Goal: Task Accomplishment & Management: Manage account settings

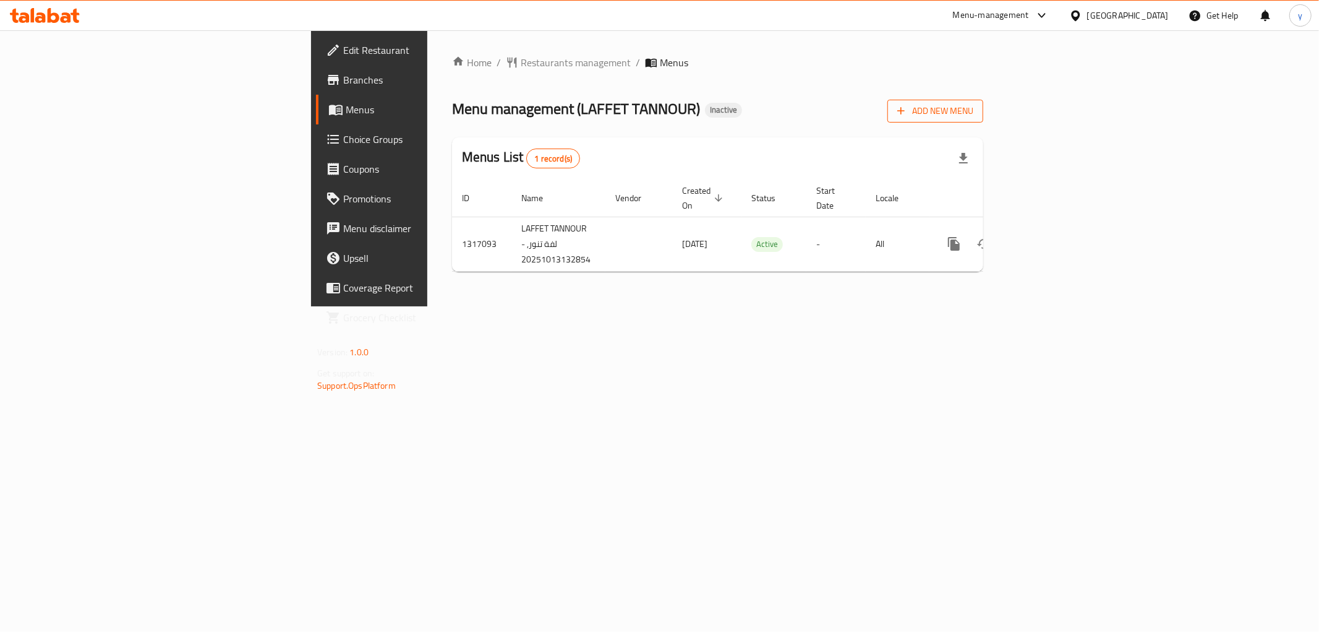
click at [974, 112] on span "Add New Menu" at bounding box center [936, 110] width 76 height 15
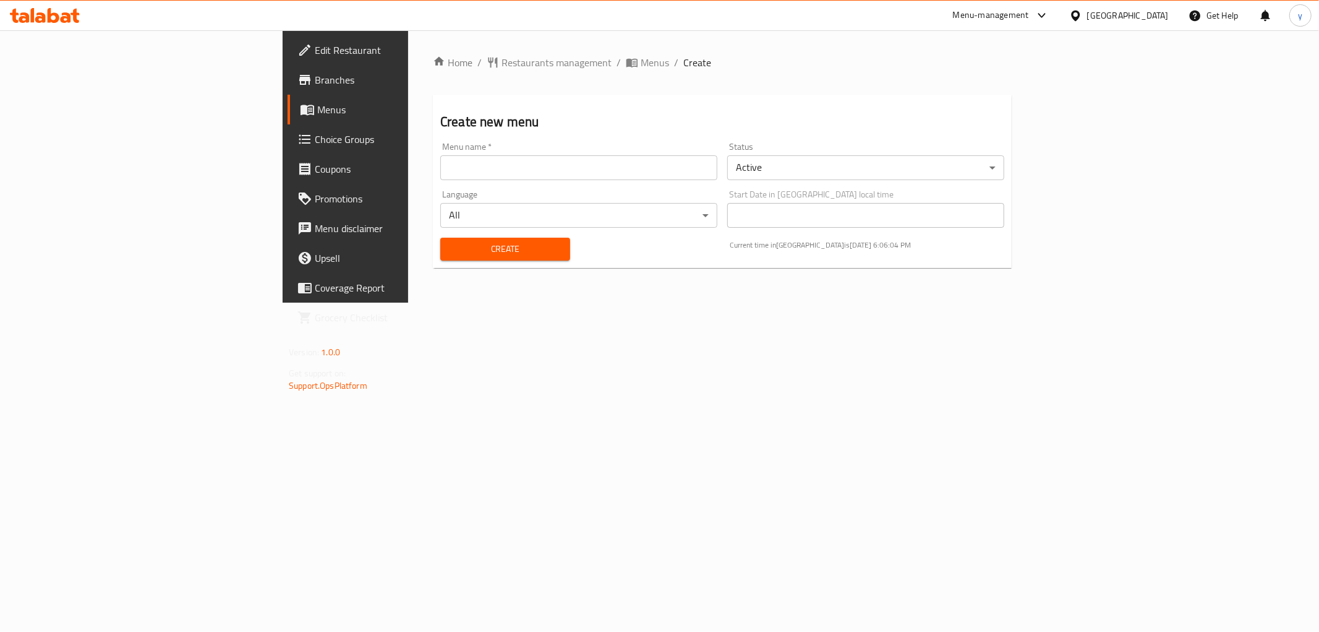
click at [485, 169] on input "text" at bounding box center [578, 167] width 277 height 25
type input "[DATE]"
click at [466, 249] on span "Create" at bounding box center [505, 248] width 110 height 15
click at [641, 62] on span "Menus" at bounding box center [655, 62] width 28 height 15
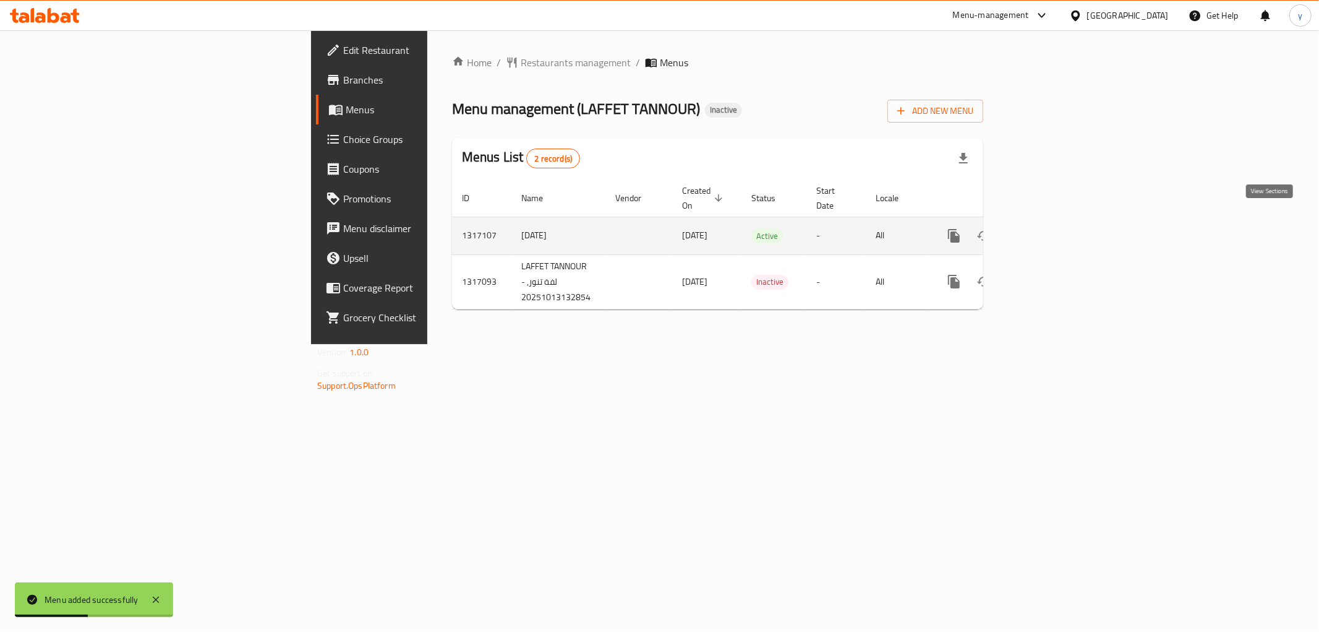
click at [1051, 228] on icon "enhanced table" at bounding box center [1043, 235] width 15 height 15
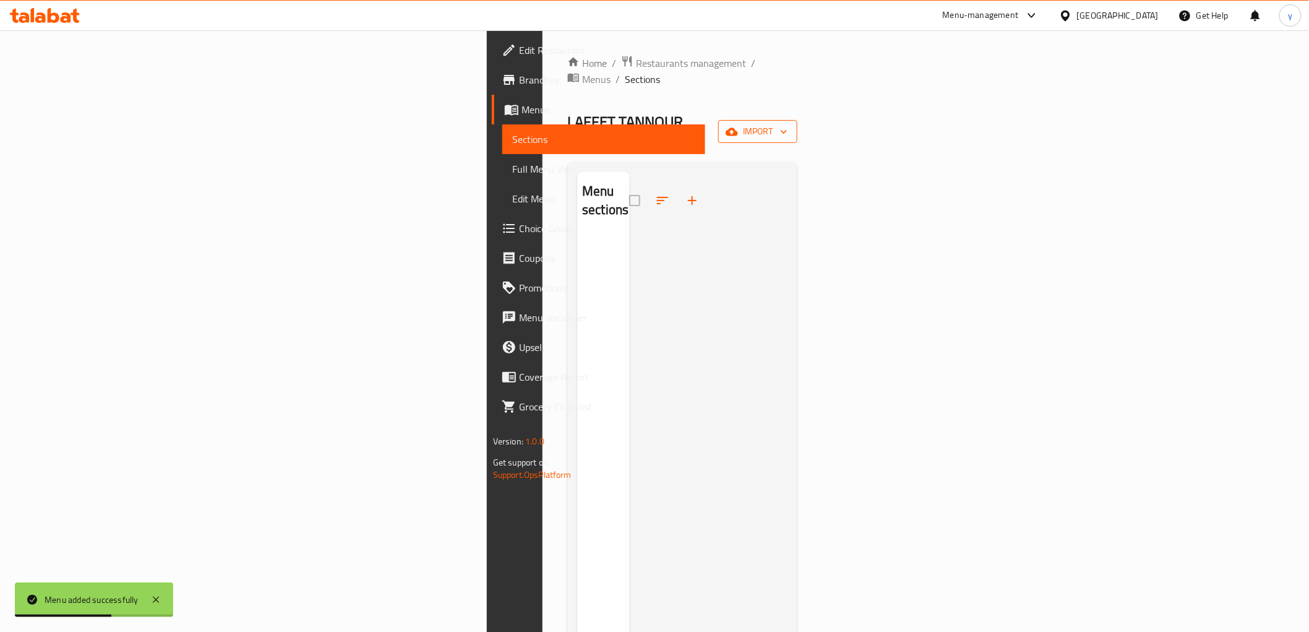
click at [787, 124] on span "import" at bounding box center [757, 131] width 59 height 15
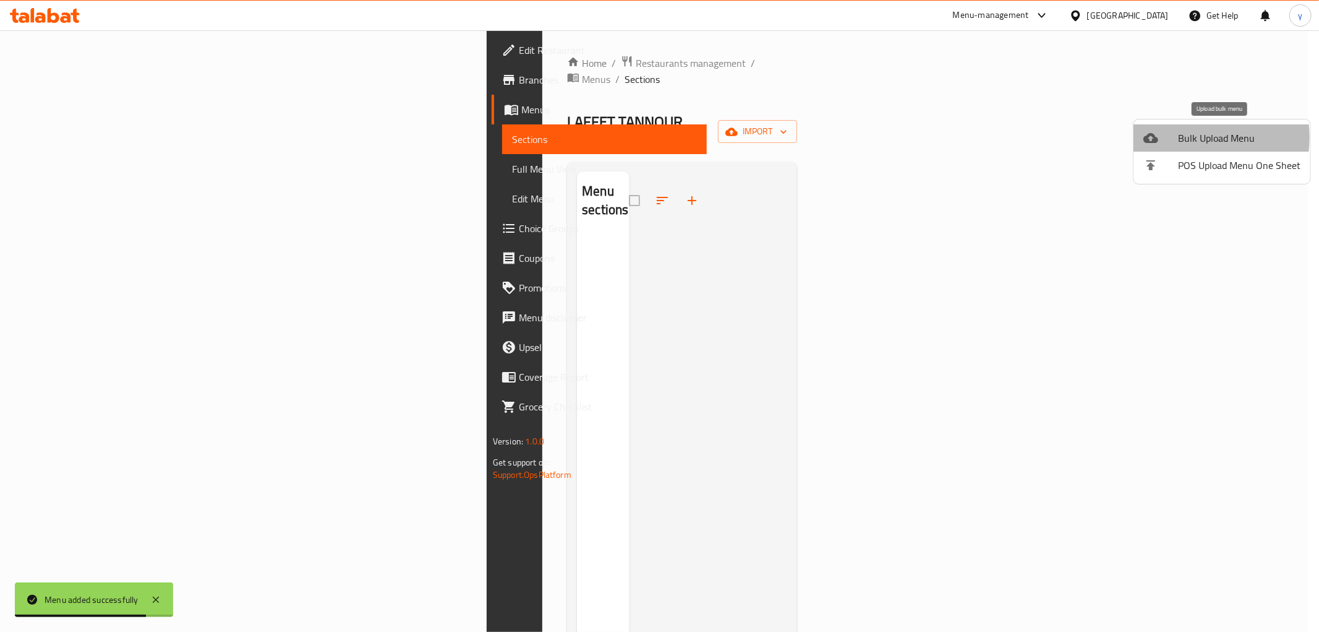
click at [1190, 137] on span "Bulk Upload Menu" at bounding box center [1239, 138] width 122 height 15
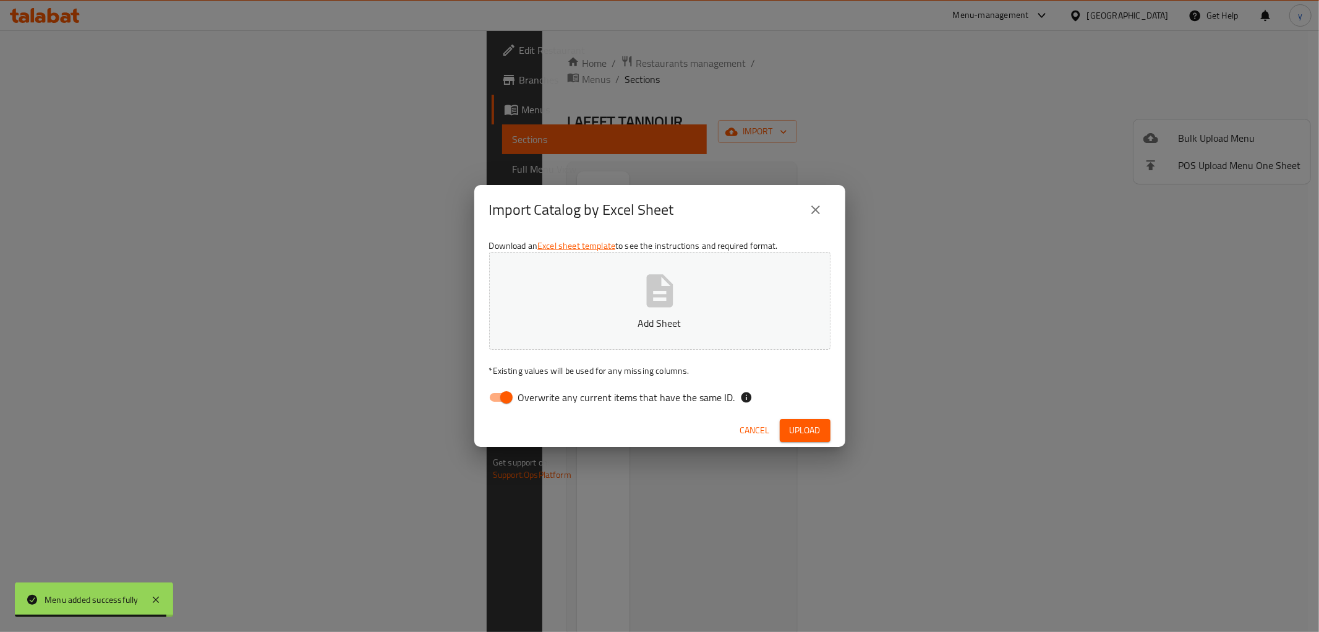
click at [506, 392] on input "Overwrite any current items that have the same ID." at bounding box center [506, 397] width 71 height 24
checkbox input "false"
click at [795, 430] on span "Upload" at bounding box center [805, 429] width 31 height 15
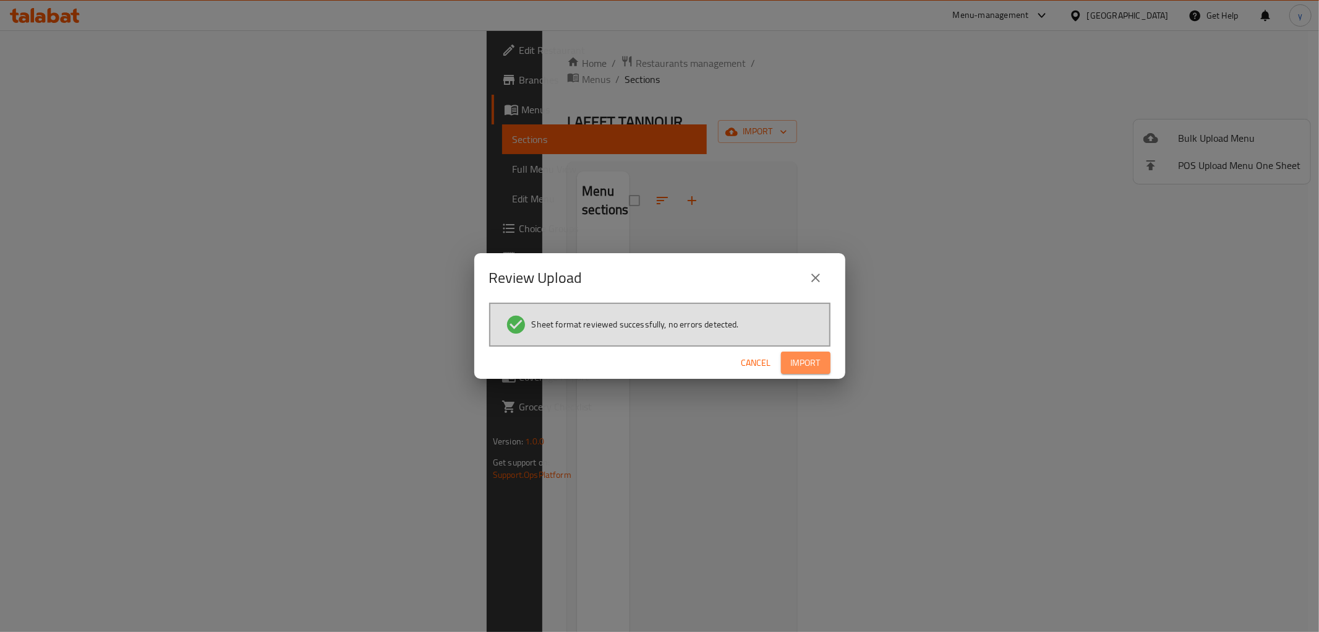
click at [800, 362] on span "Import" at bounding box center [806, 362] width 30 height 15
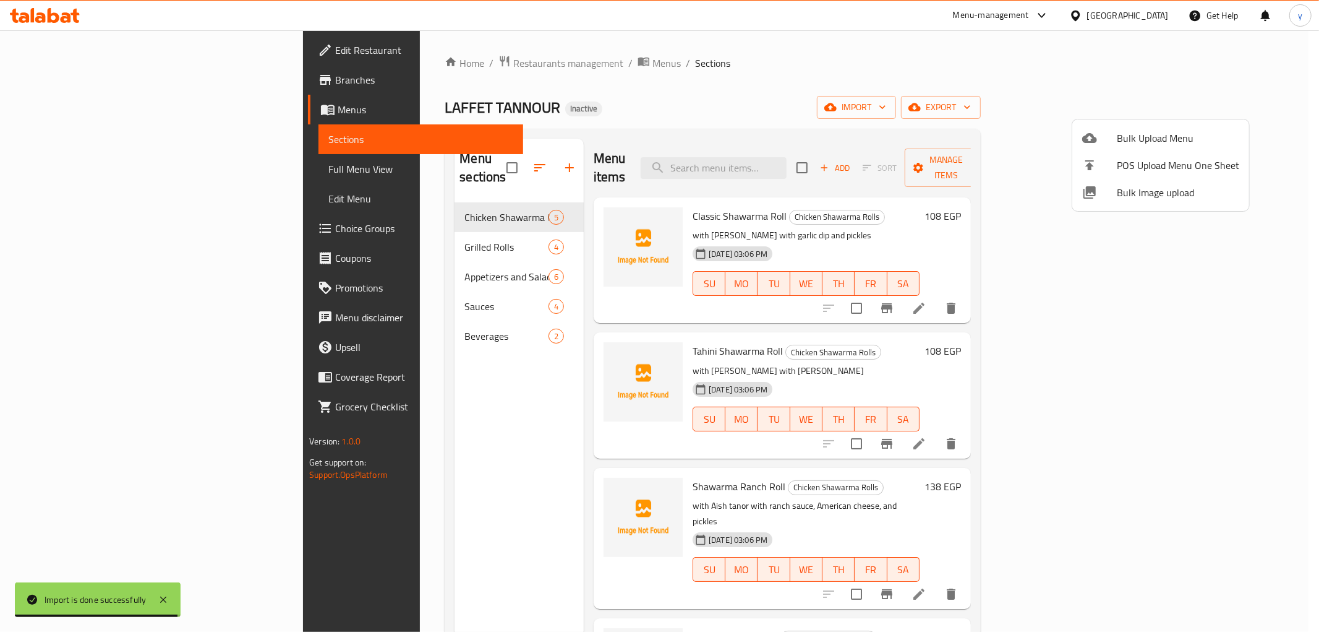
click at [65, 164] on div at bounding box center [659, 316] width 1319 height 632
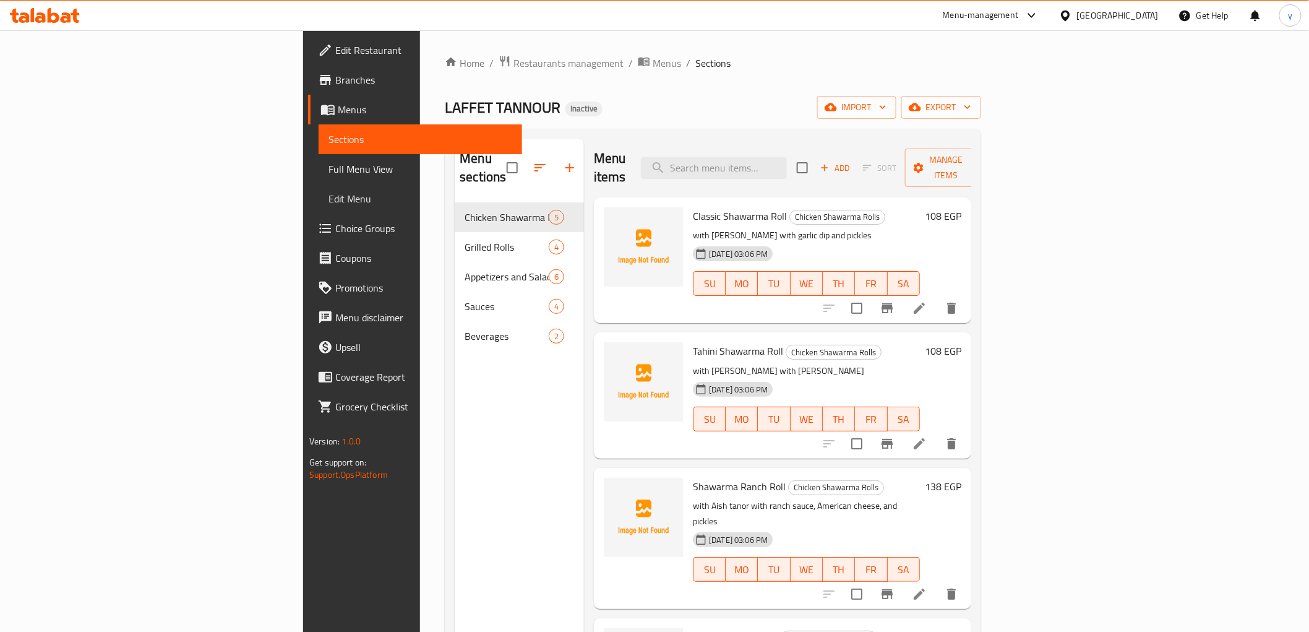
click at [328, 162] on span "Full Menu View" at bounding box center [419, 168] width 183 height 15
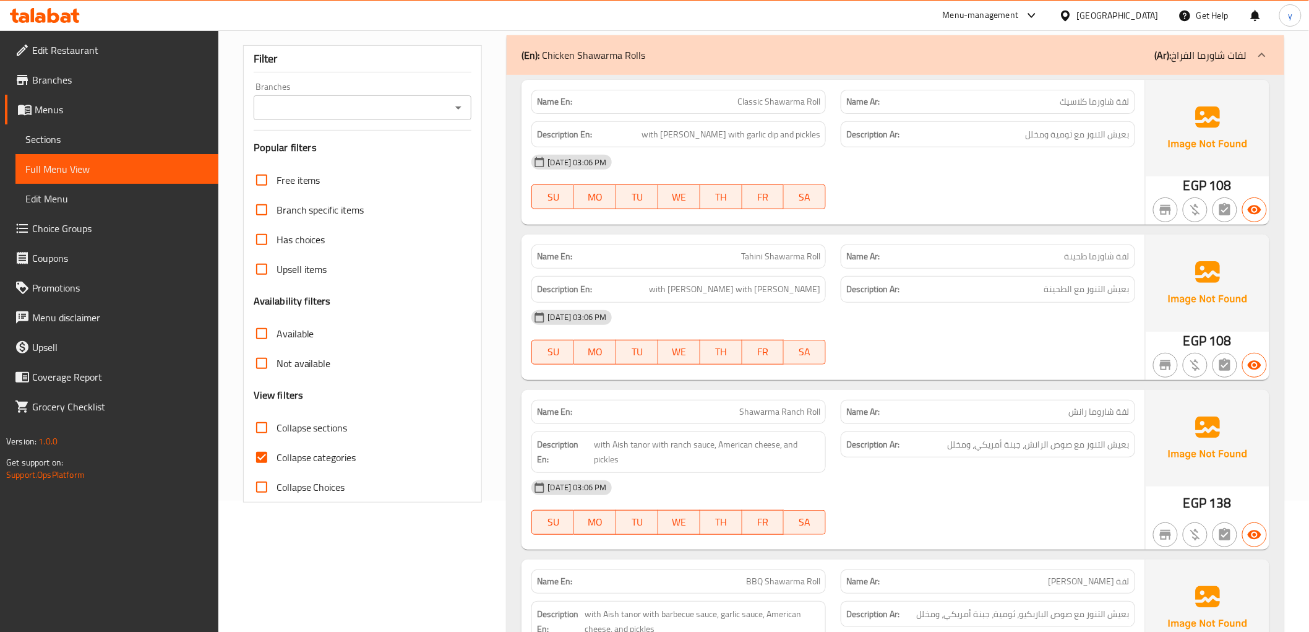
scroll to position [137, 0]
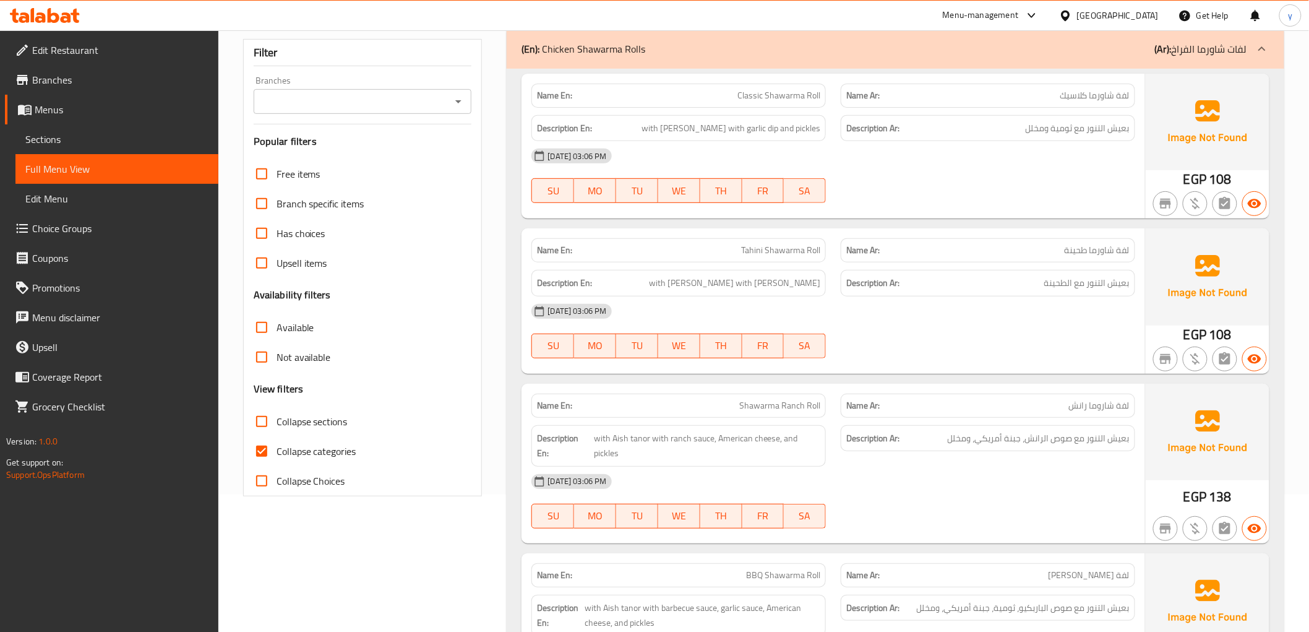
click at [261, 450] on input "Collapse categories" at bounding box center [262, 451] width 30 height 30
checkbox input "false"
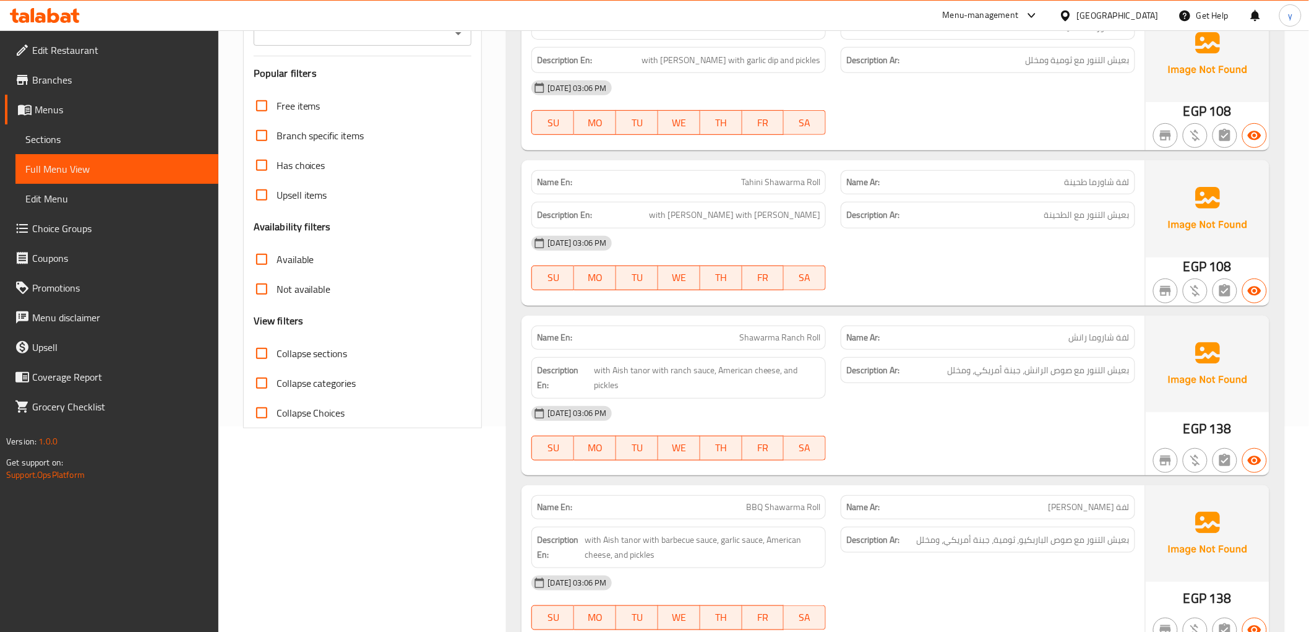
scroll to position [206, 0]
click at [1105, 339] on span "لفة شاروما رانش" at bounding box center [1099, 336] width 61 height 13
click at [770, 366] on span "with Aish tanor with ranch sauce, American cheese, and pickles" at bounding box center [707, 377] width 226 height 30
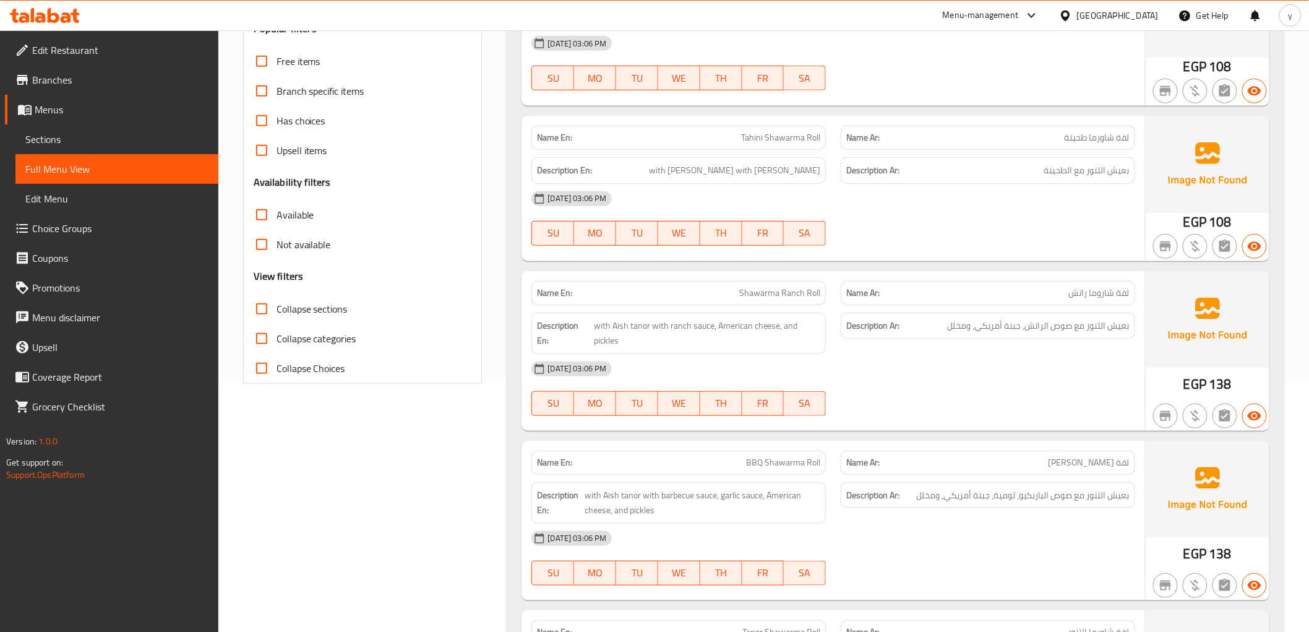
scroll to position [275, 0]
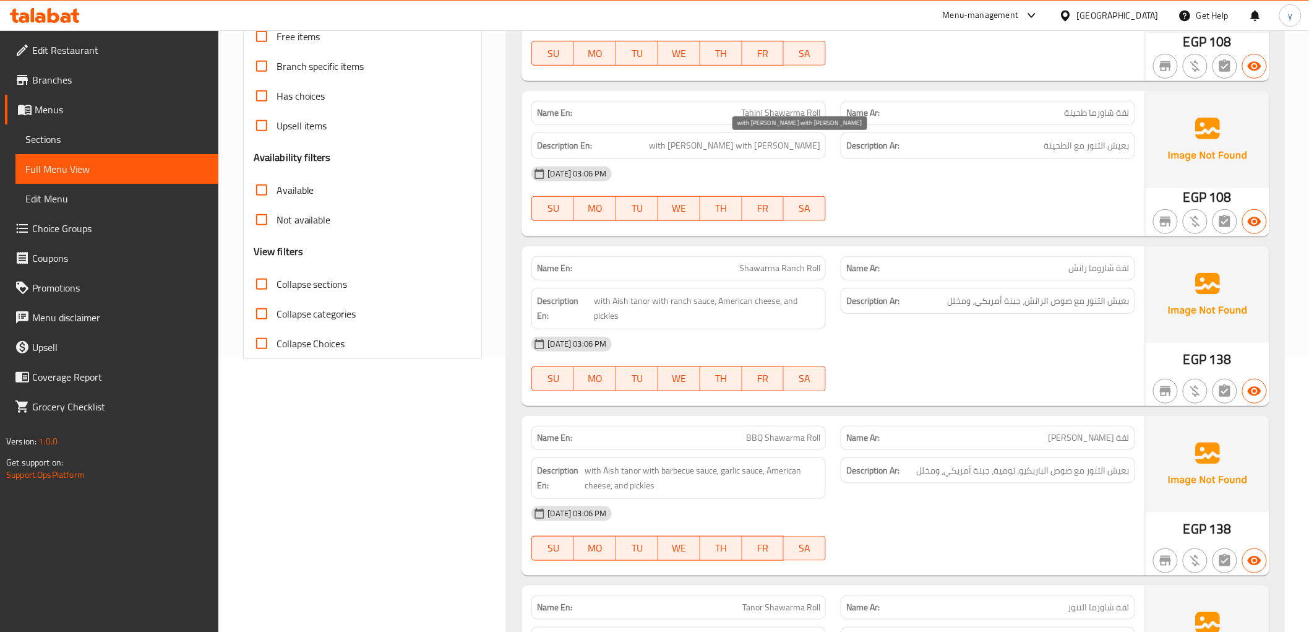
click at [753, 151] on span "with [PERSON_NAME] with [PERSON_NAME]" at bounding box center [734, 145] width 171 height 15
copy span "Aish"
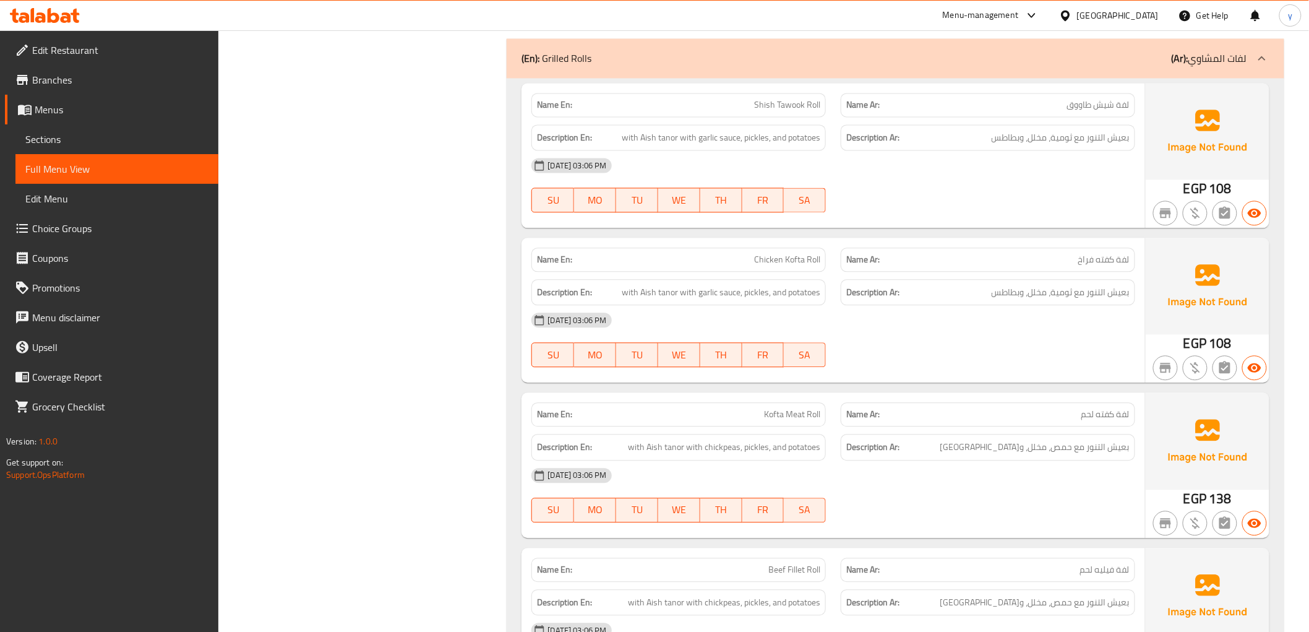
scroll to position [1031, 0]
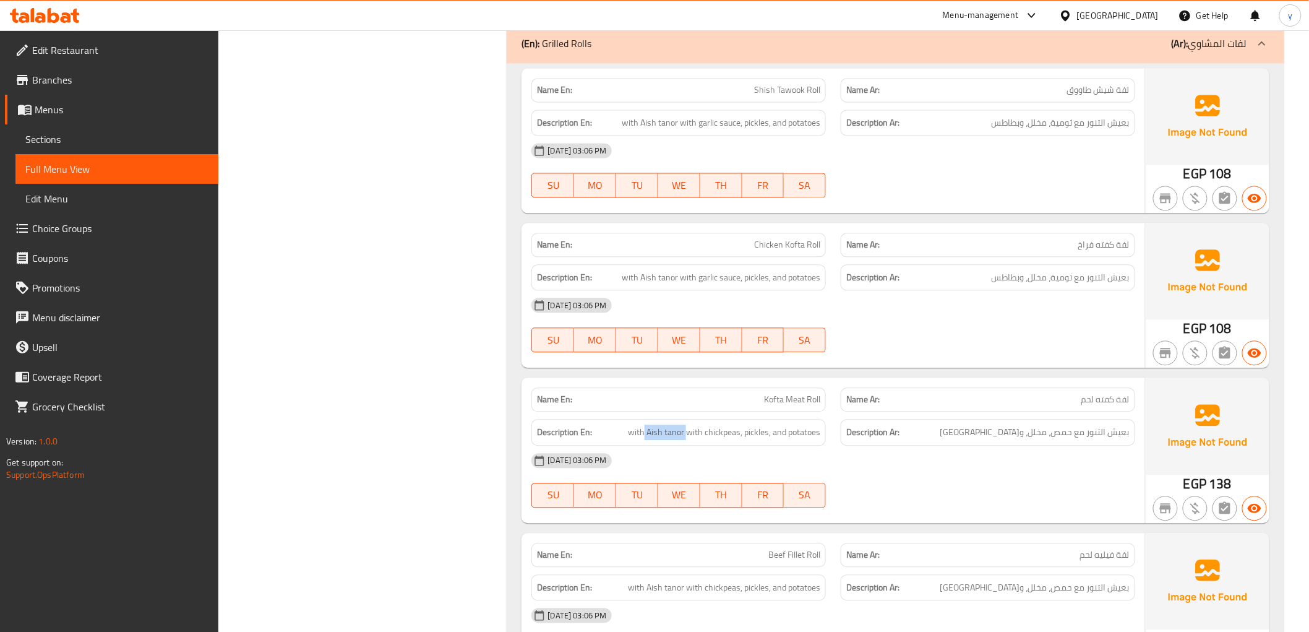
drag, startPoint x: 646, startPoint y: 435, endPoint x: 688, endPoint y: 442, distance: 43.2
click at [688, 442] on div "Description En: with Aish tanor with chickpeas, pickles, and potatoes" at bounding box center [678, 432] width 294 height 27
copy span "Aish tanor"
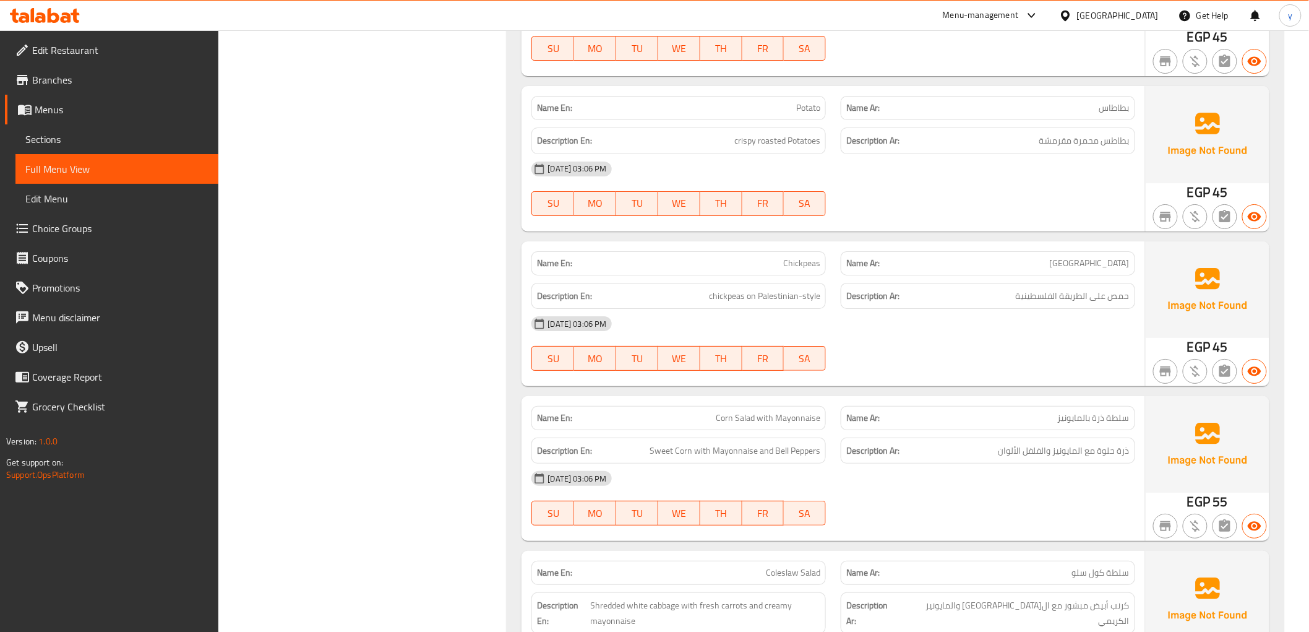
scroll to position [2130, 0]
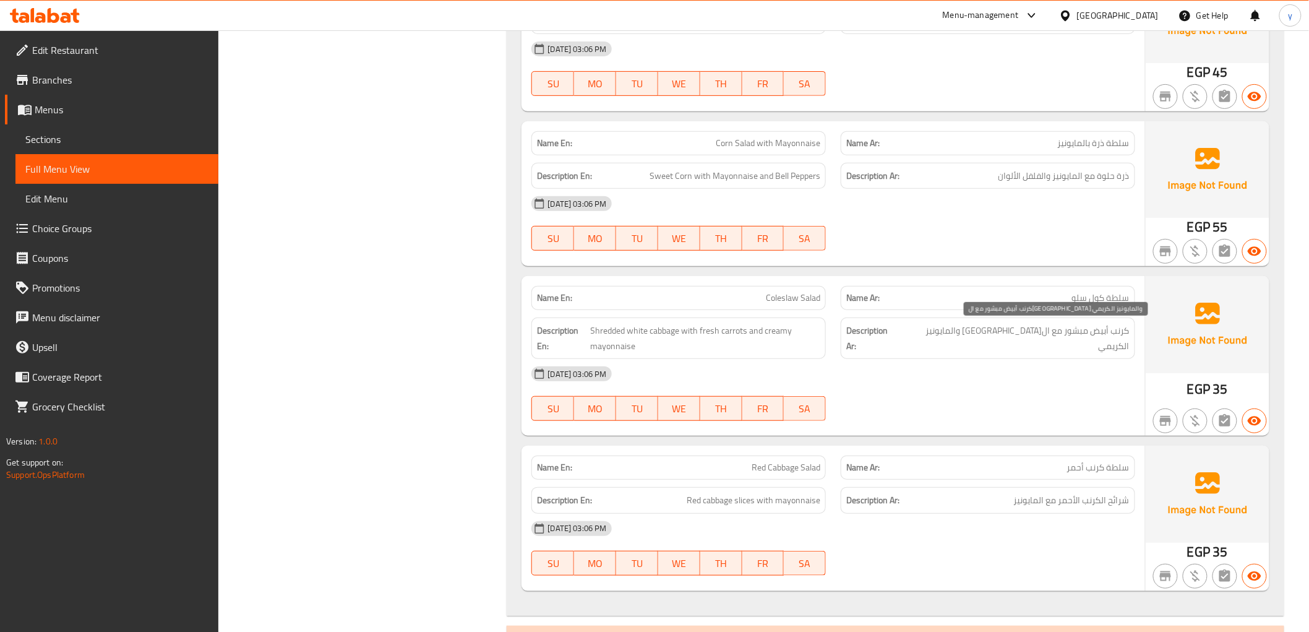
click at [1121, 329] on span "كرنب أبيض مبشور مع ال[GEOGRAPHIC_DATA] والمايونيز الكريمي" at bounding box center [1015, 338] width 229 height 30
copy span "كرنب"
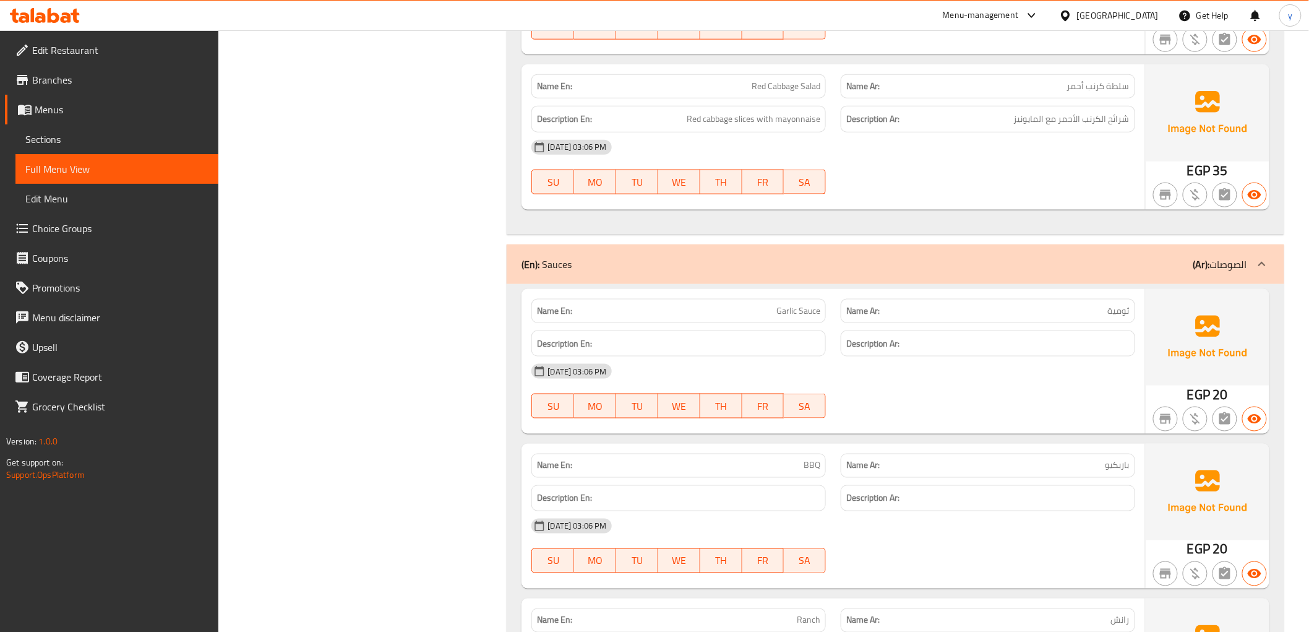
scroll to position [2543, 0]
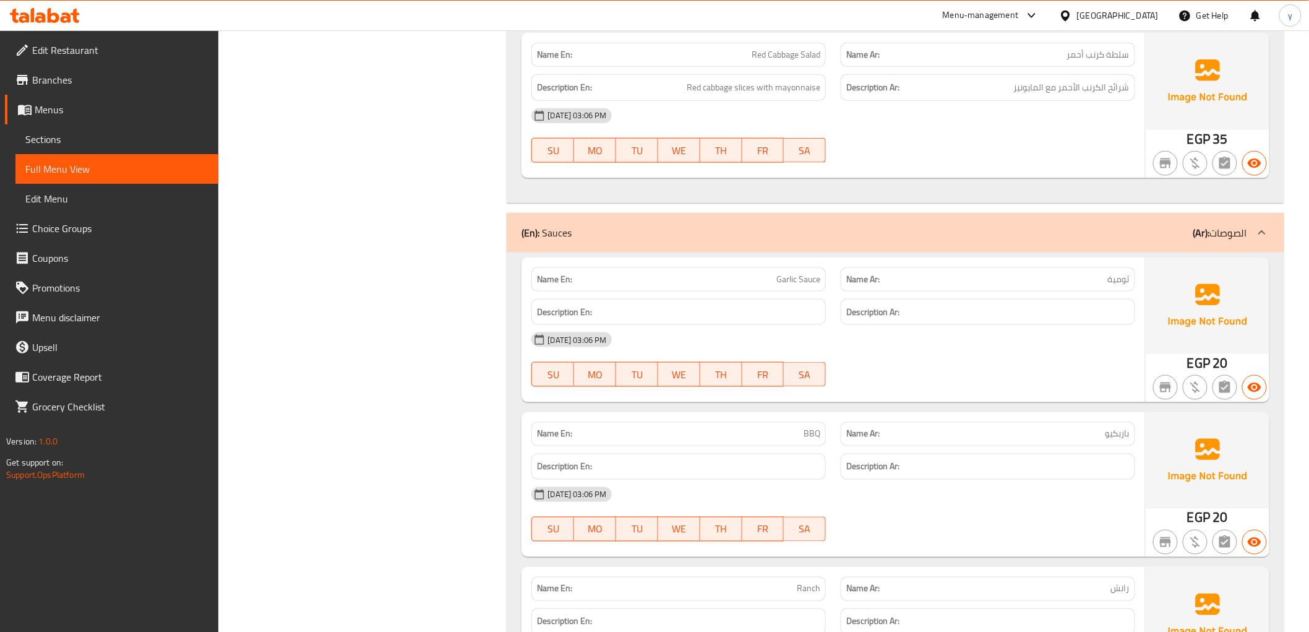
click at [1123, 288] on div "Name Ar: ثومية" at bounding box center [988, 279] width 294 height 24
click at [1123, 285] on span "ثومية" at bounding box center [1119, 279] width 22 height 13
copy span "ثومية"
click at [802, 260] on div "Name En: Garlic Sauce" at bounding box center [678, 279] width 309 height 39
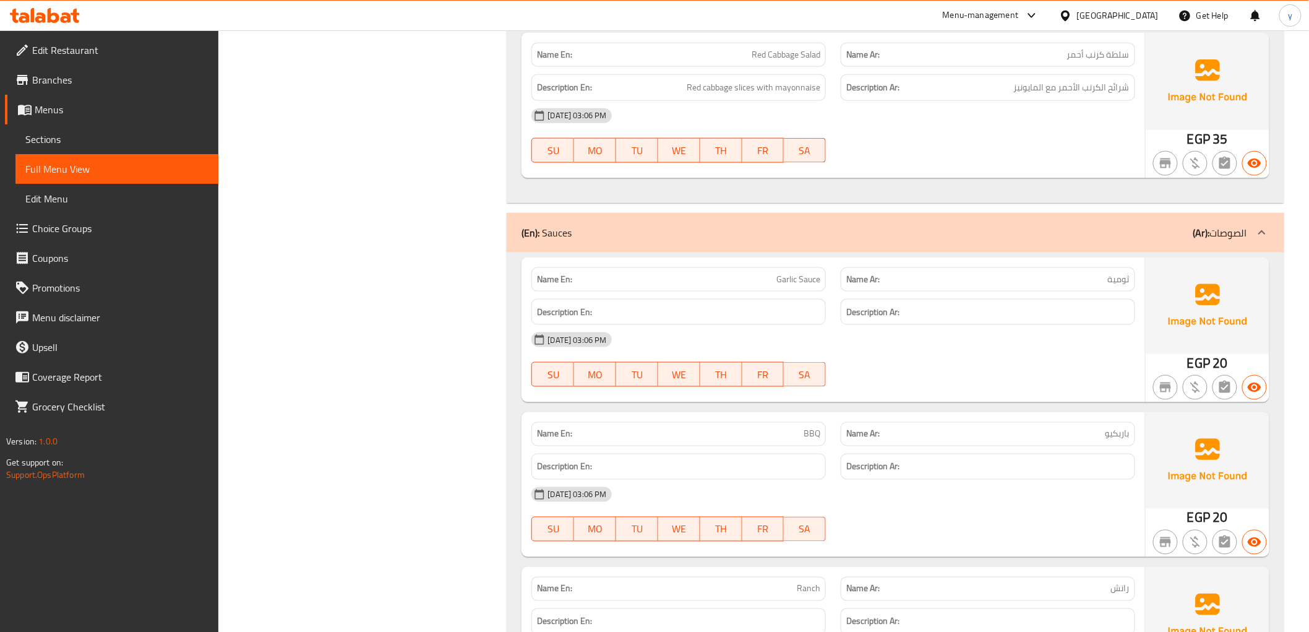
click at [815, 281] on span "Garlic Sauce" at bounding box center [798, 279] width 44 height 13
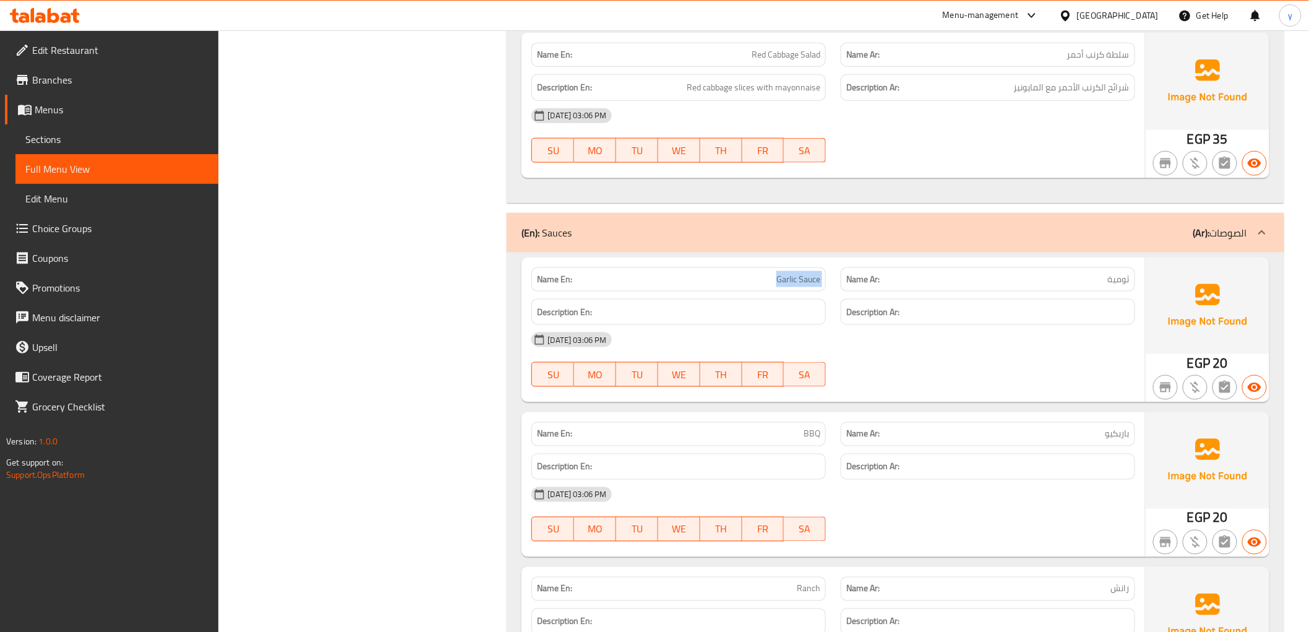
click at [90, 147] on link "Sections" at bounding box center [116, 139] width 203 height 30
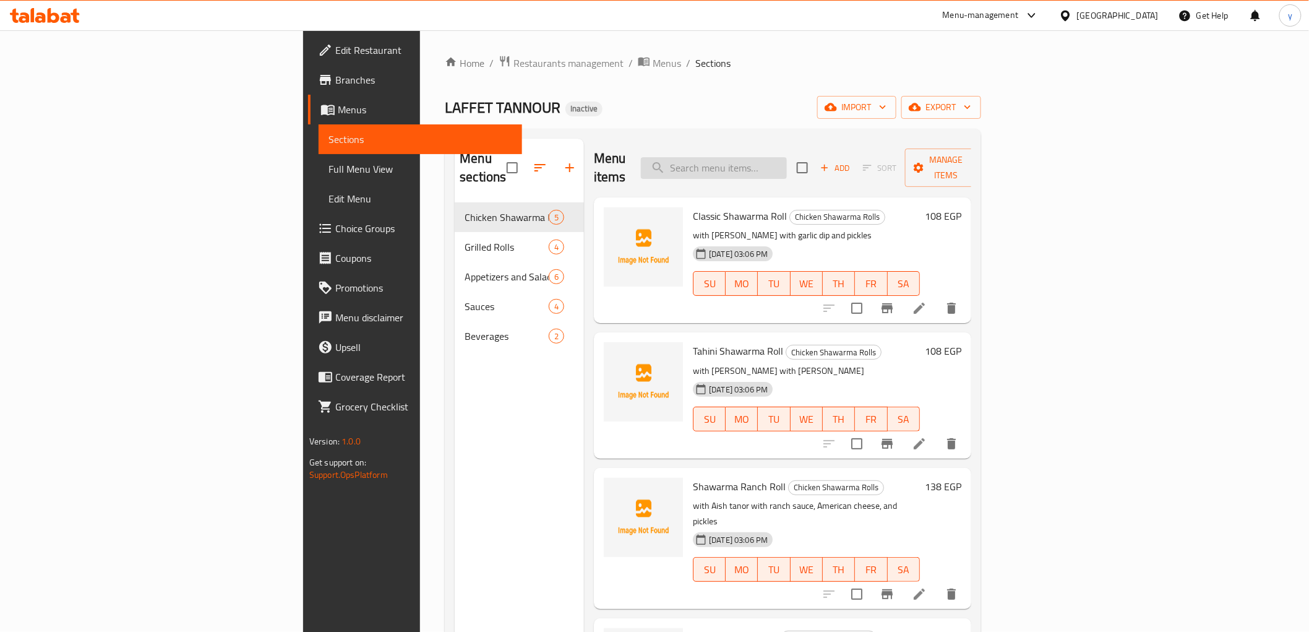
click at [787, 168] on input "search" at bounding box center [714, 168] width 146 height 22
paste input "Garlic Sauce"
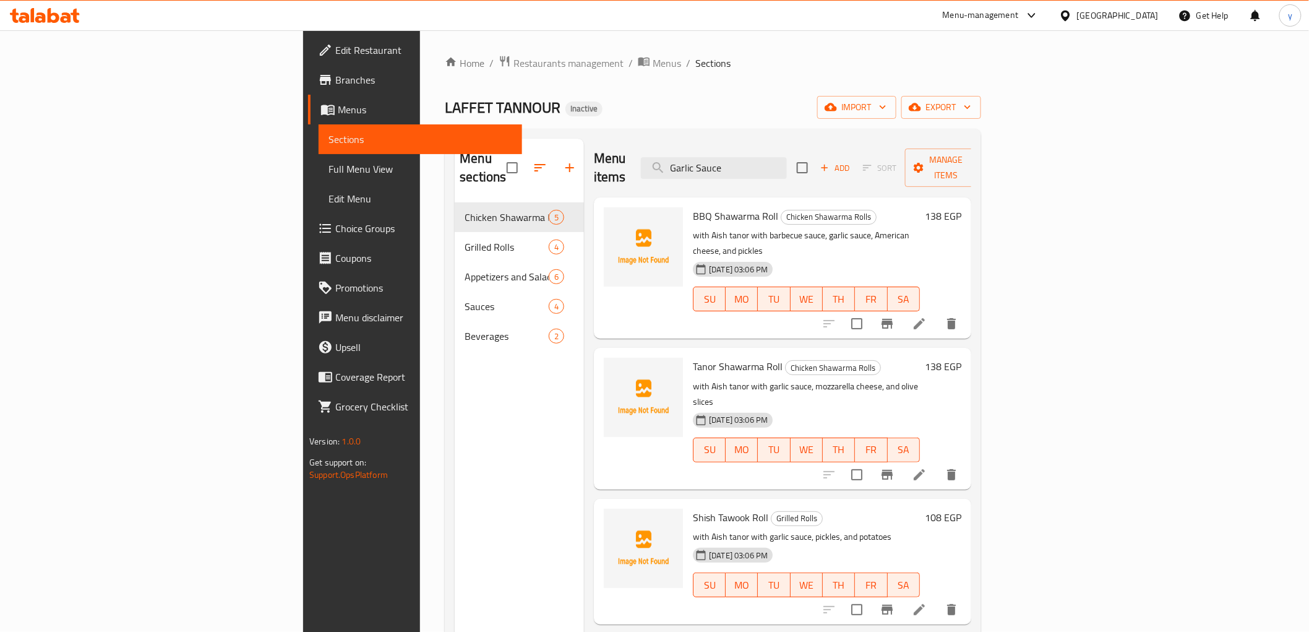
type input "Garlic Sauce"
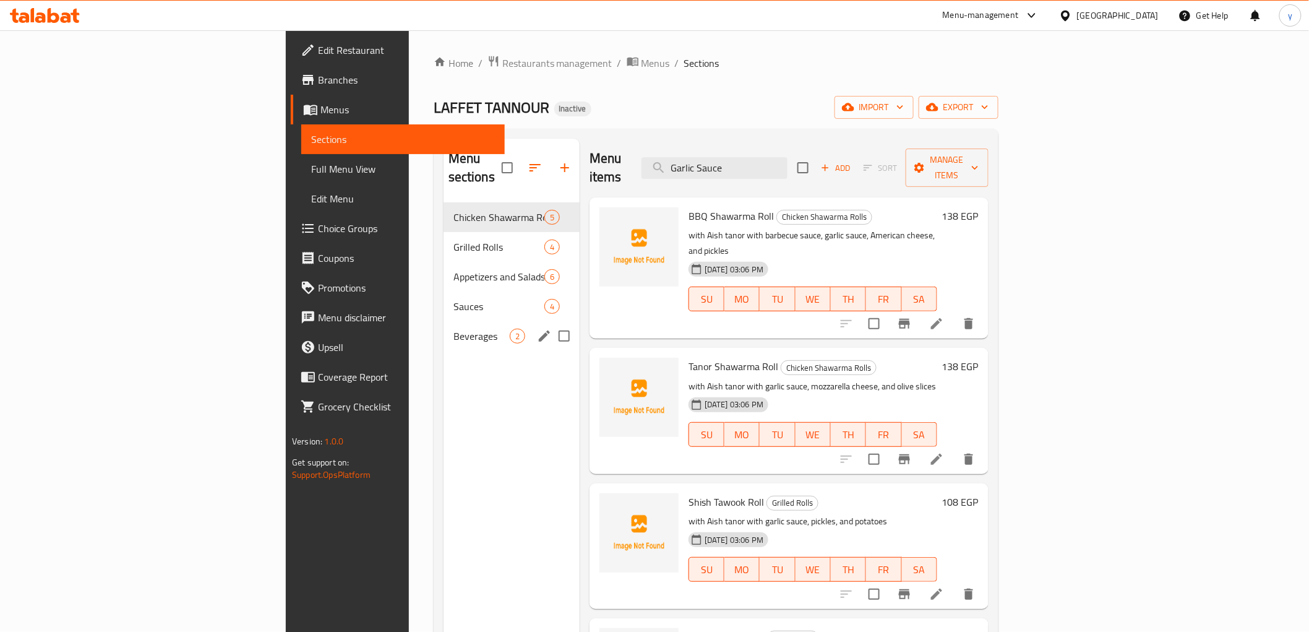
click at [444, 300] on div "Sauces 4" at bounding box center [512, 306] width 136 height 30
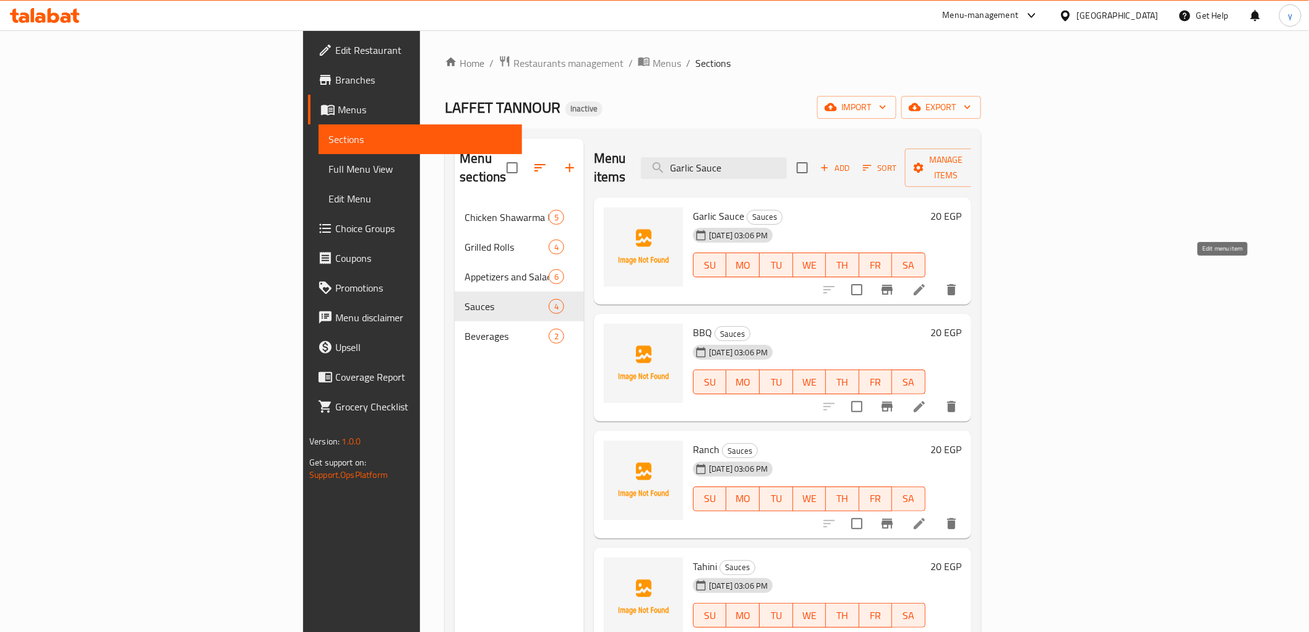
click at [927, 282] on icon at bounding box center [919, 289] width 15 height 15
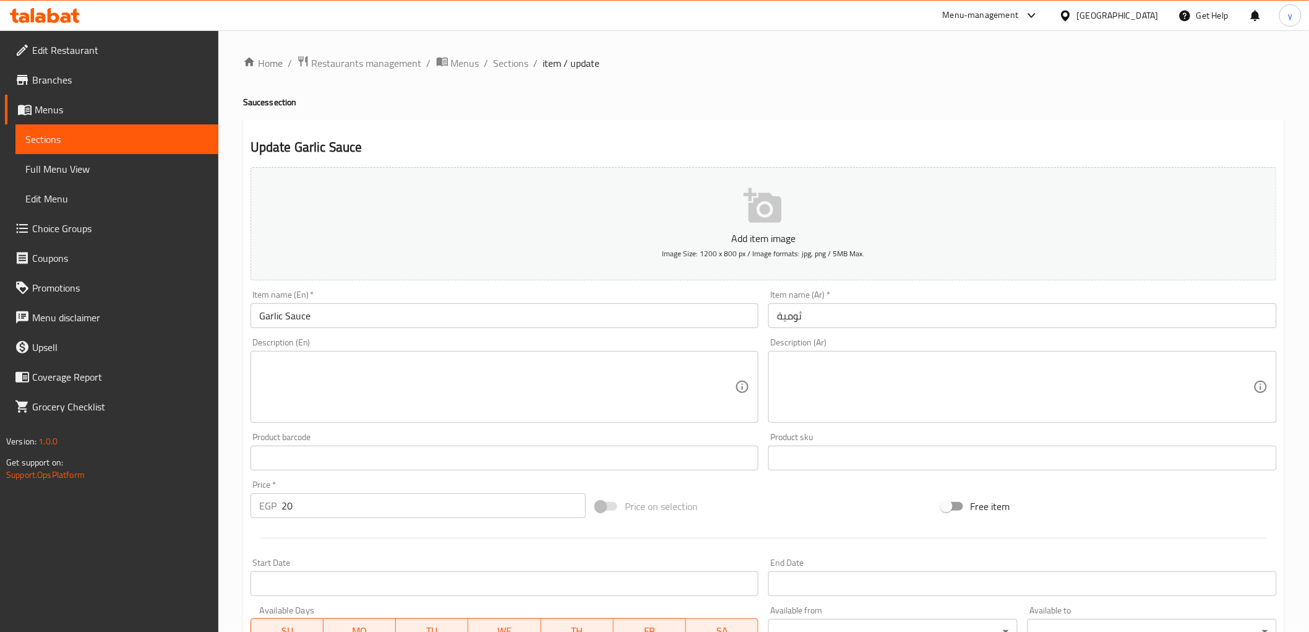
click at [303, 337] on div "Description (En) Description (En)" at bounding box center [505, 380] width 518 height 95
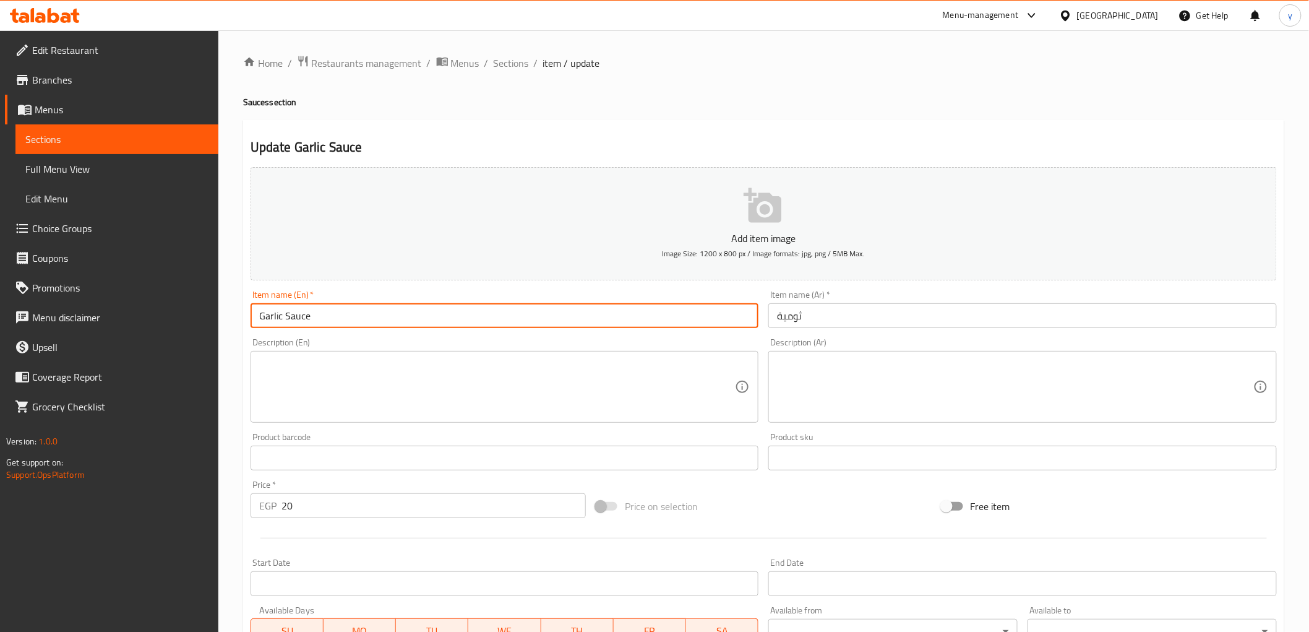
click at [307, 307] on input "Garlic Sauce" at bounding box center [505, 315] width 508 height 25
click at [307, 312] on input "Garlic Sauce" at bounding box center [505, 315] width 508 height 25
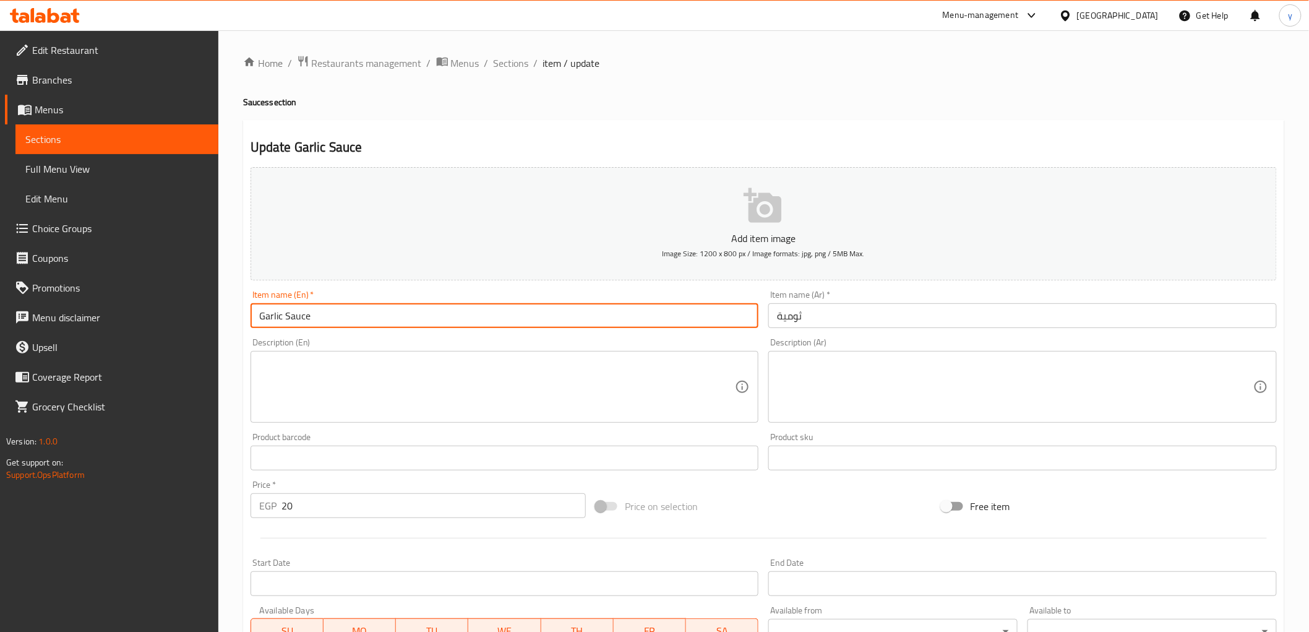
click at [307, 312] on input "Garlic Sauce" at bounding box center [505, 315] width 508 height 25
paste input "dip"
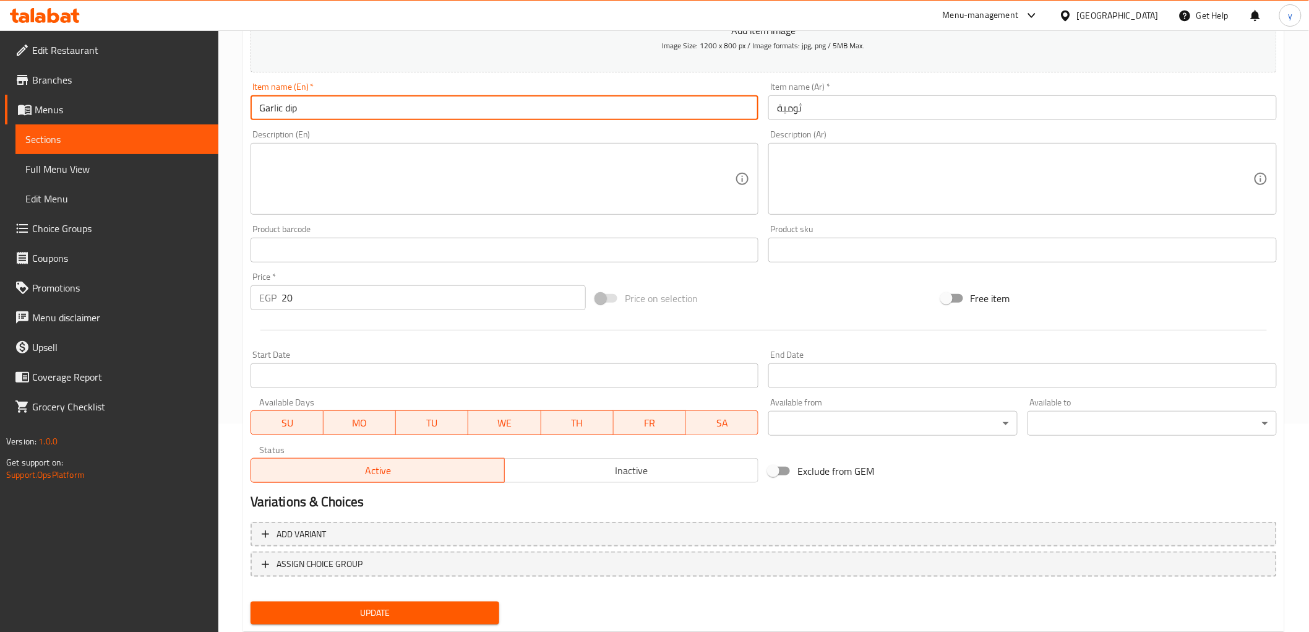
scroll to position [240, 0]
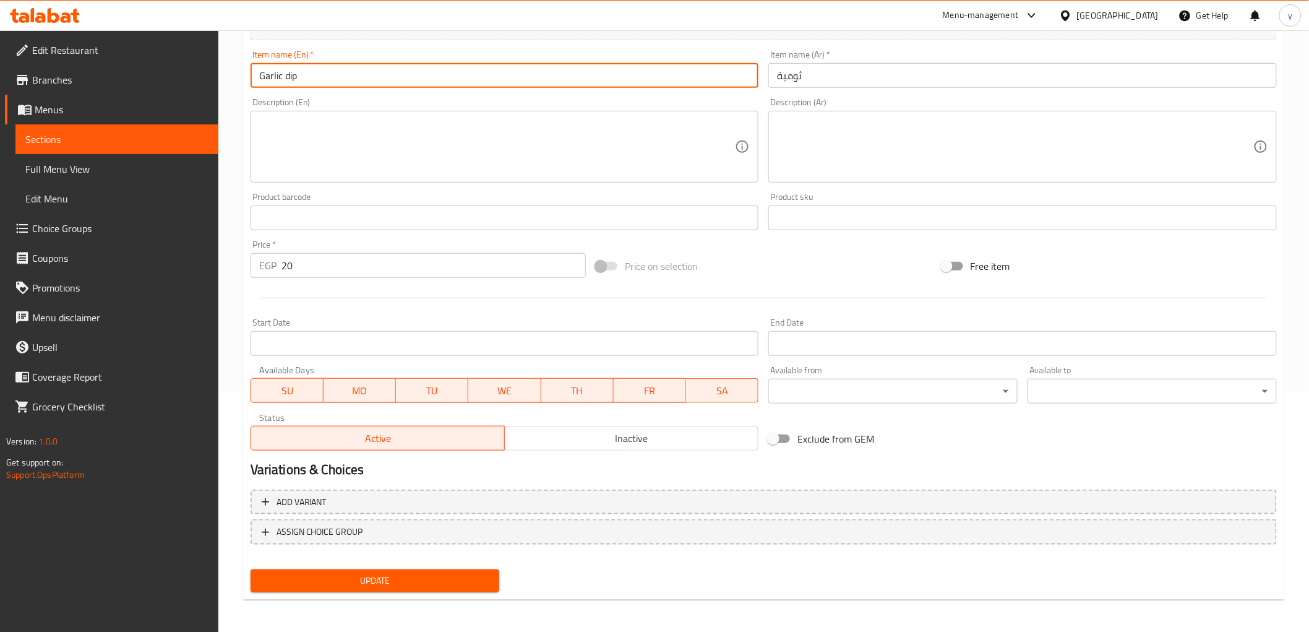
type input "Garlic dip"
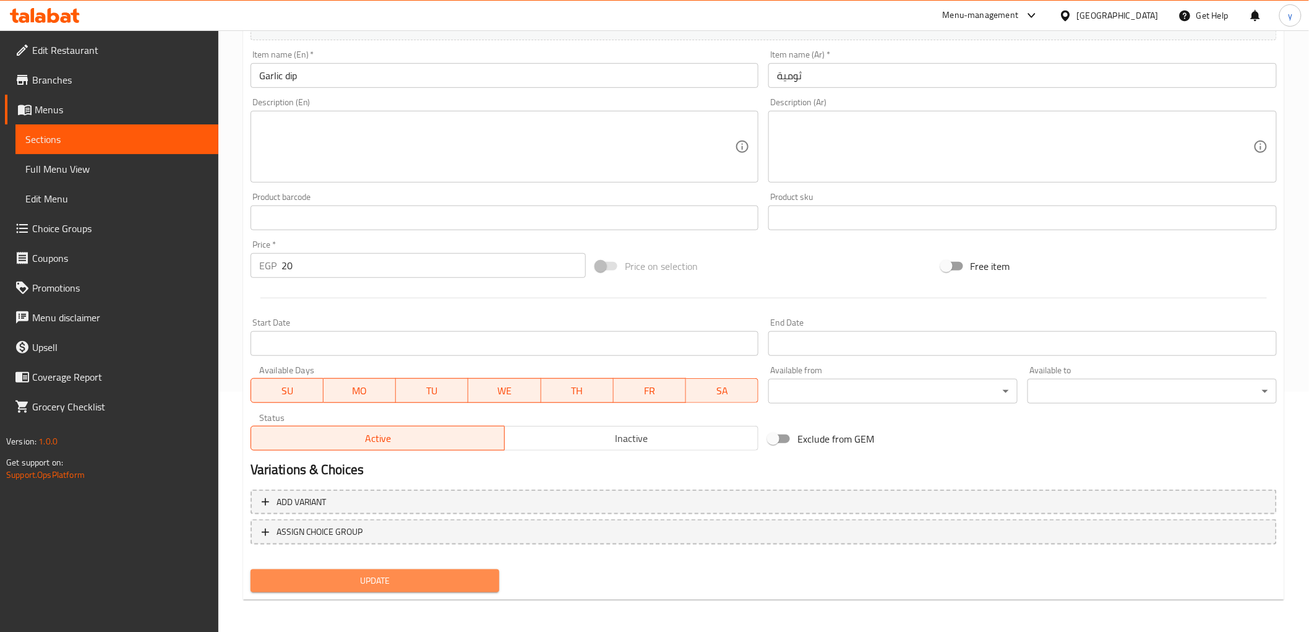
click at [450, 580] on span "Update" at bounding box center [374, 580] width 229 height 15
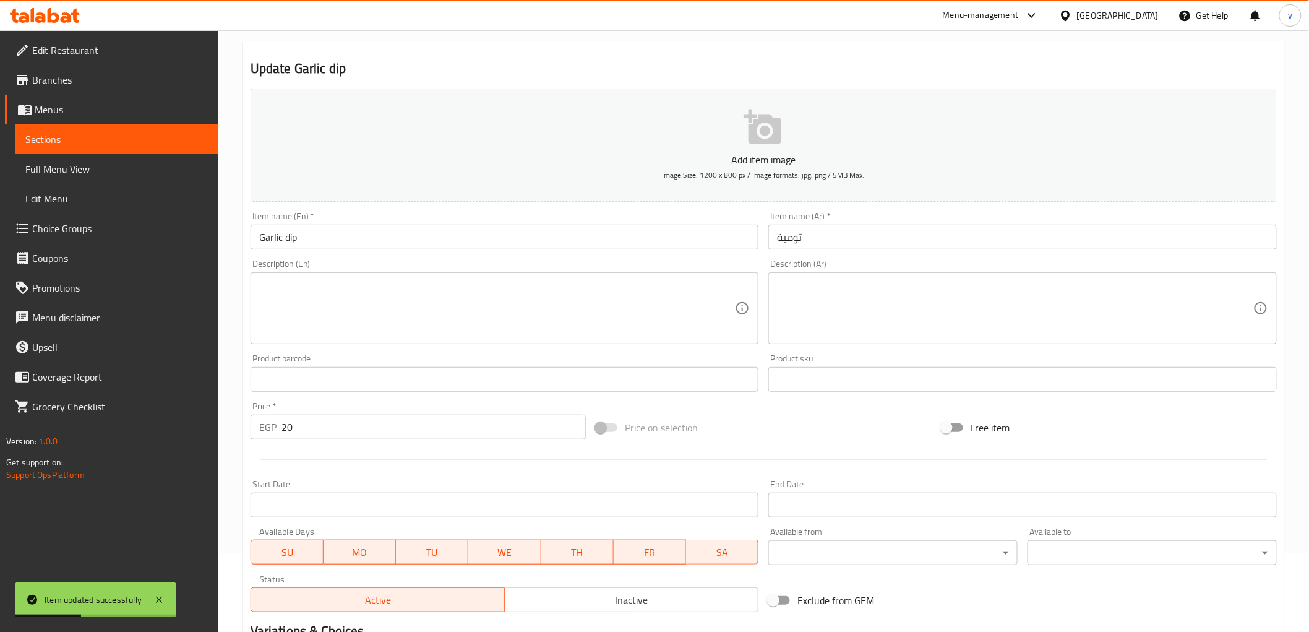
scroll to position [0, 0]
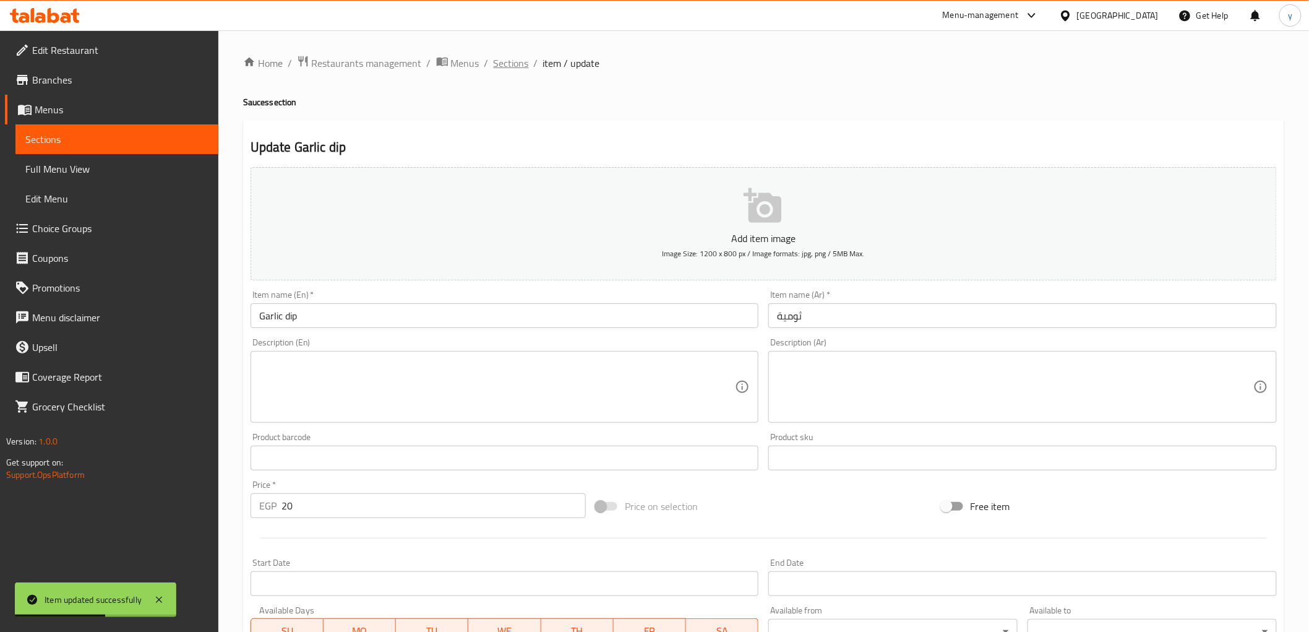
click at [523, 62] on span "Sections" at bounding box center [511, 63] width 35 height 15
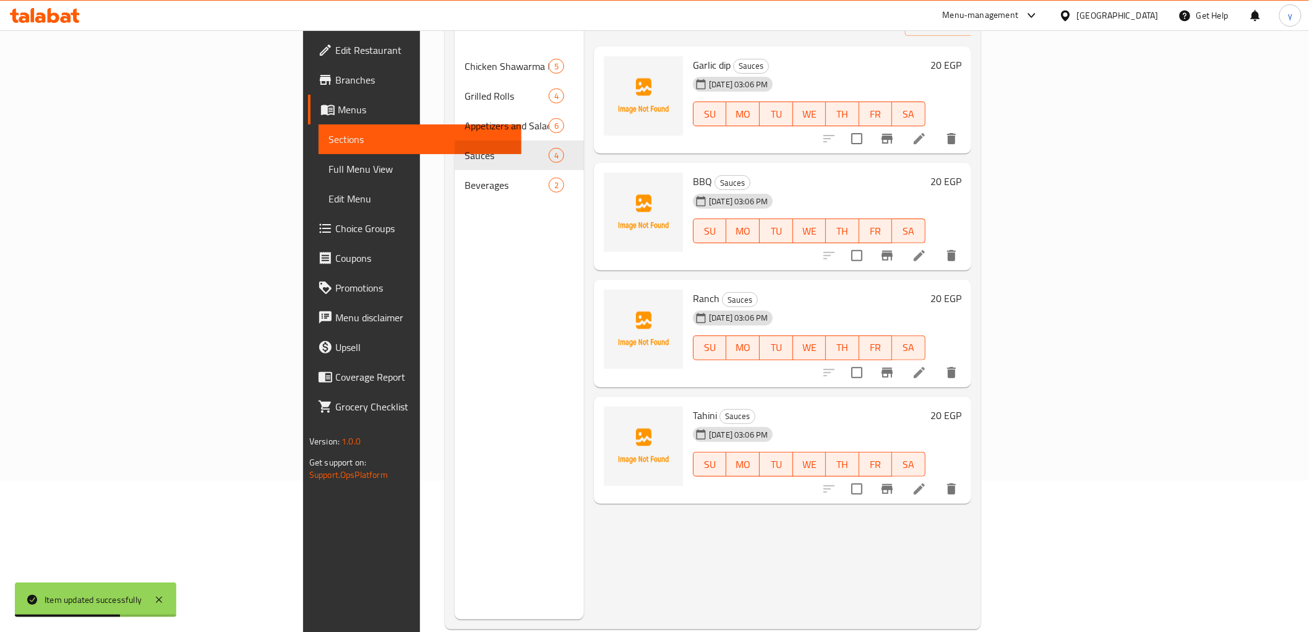
scroll to position [173, 0]
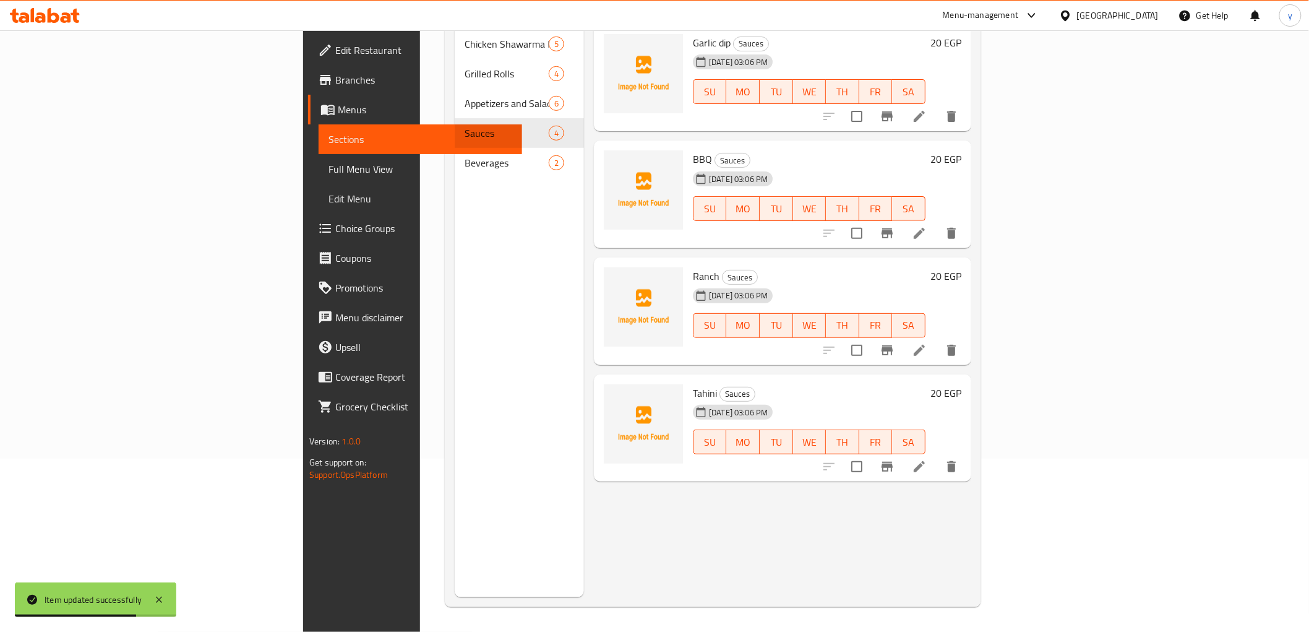
click at [328, 163] on span "Full Menu View" at bounding box center [419, 168] width 183 height 15
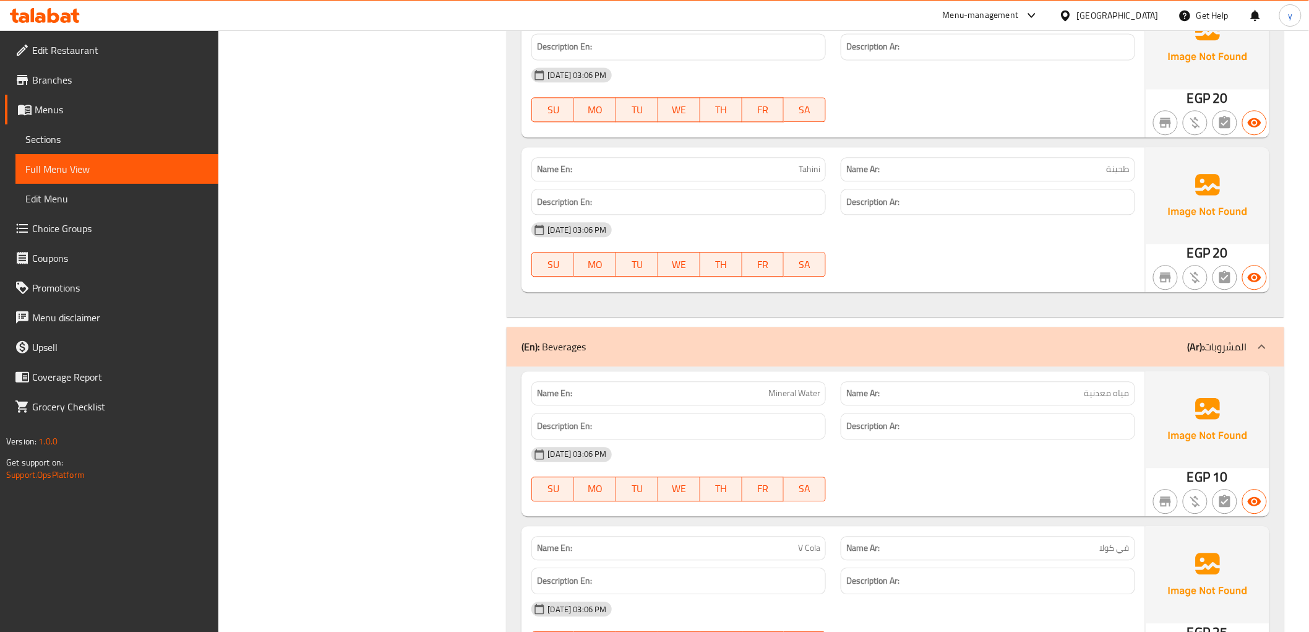
scroll to position [3197, 0]
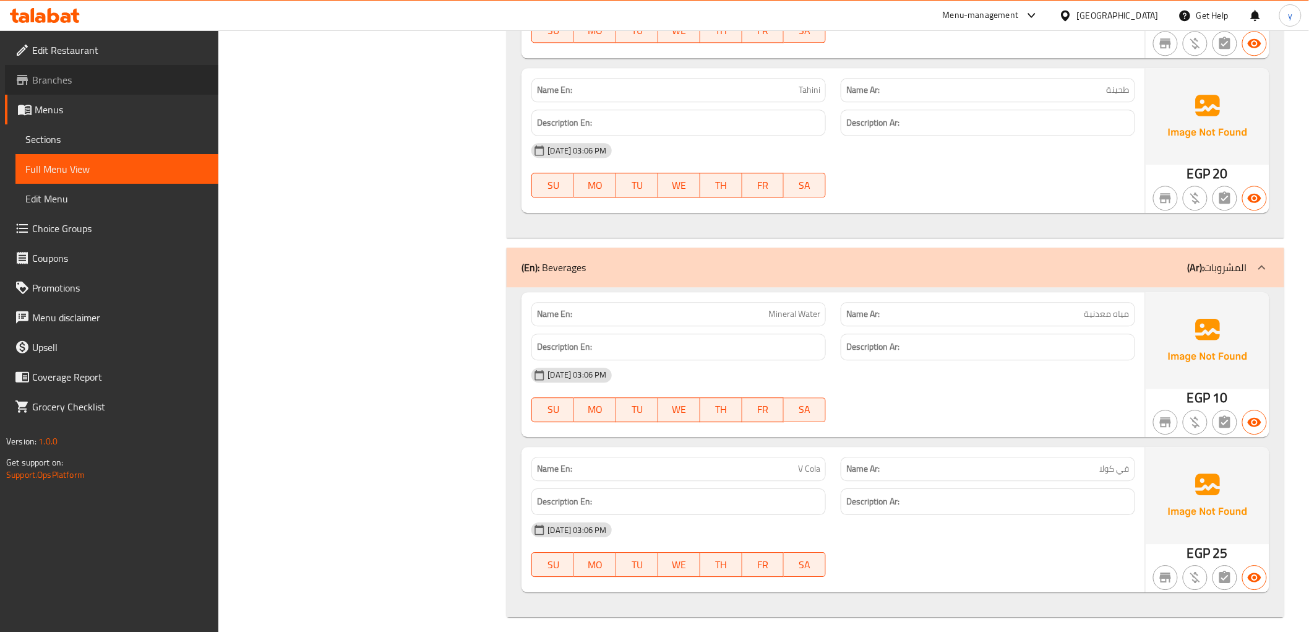
click at [50, 77] on span "Branches" at bounding box center [120, 79] width 176 height 15
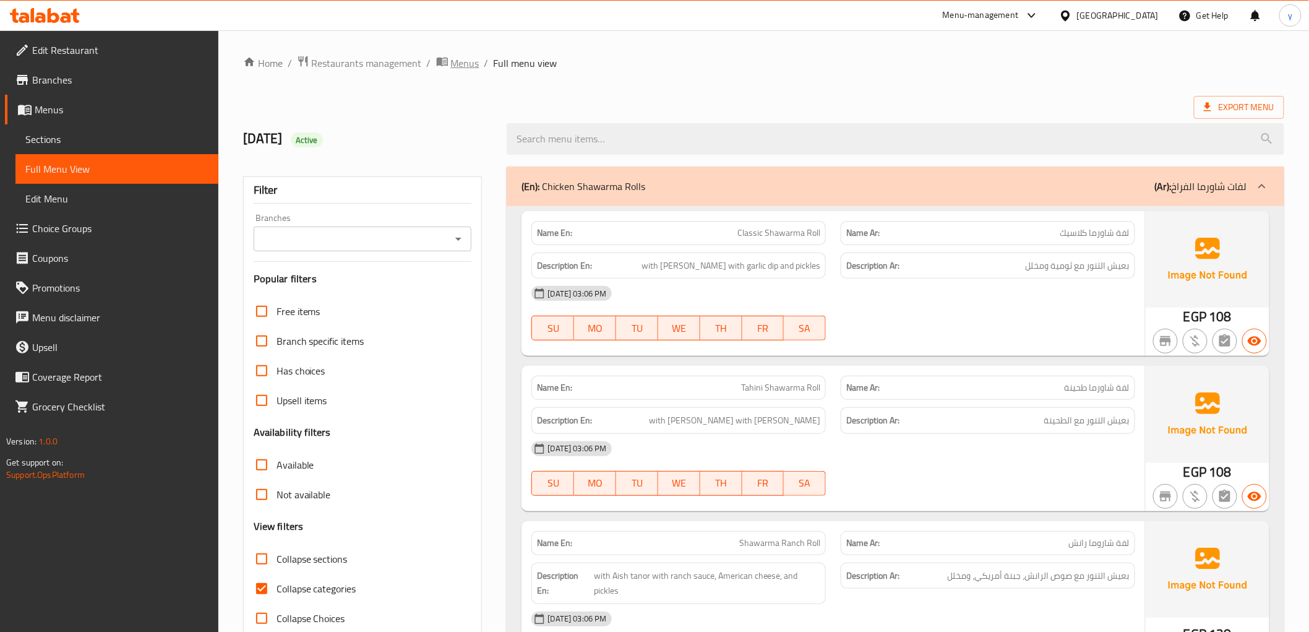
click at [470, 62] on span "Menus" at bounding box center [465, 63] width 28 height 15
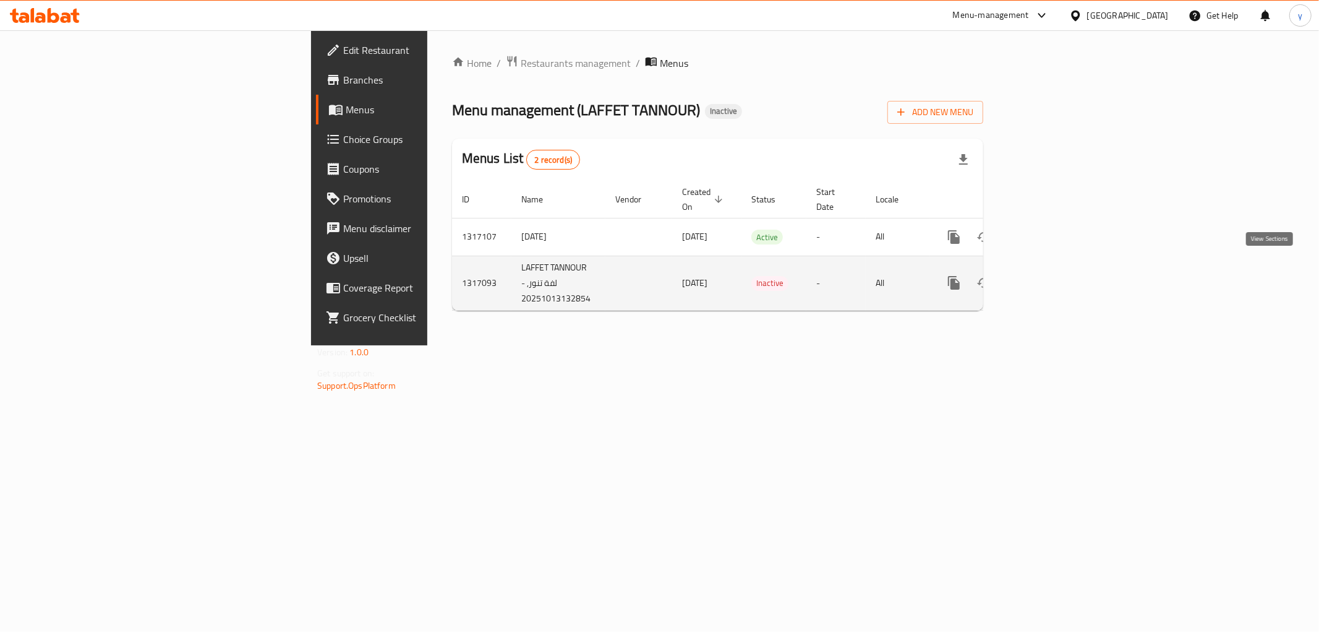
click at [1051, 275] on icon "enhanced table" at bounding box center [1043, 282] width 15 height 15
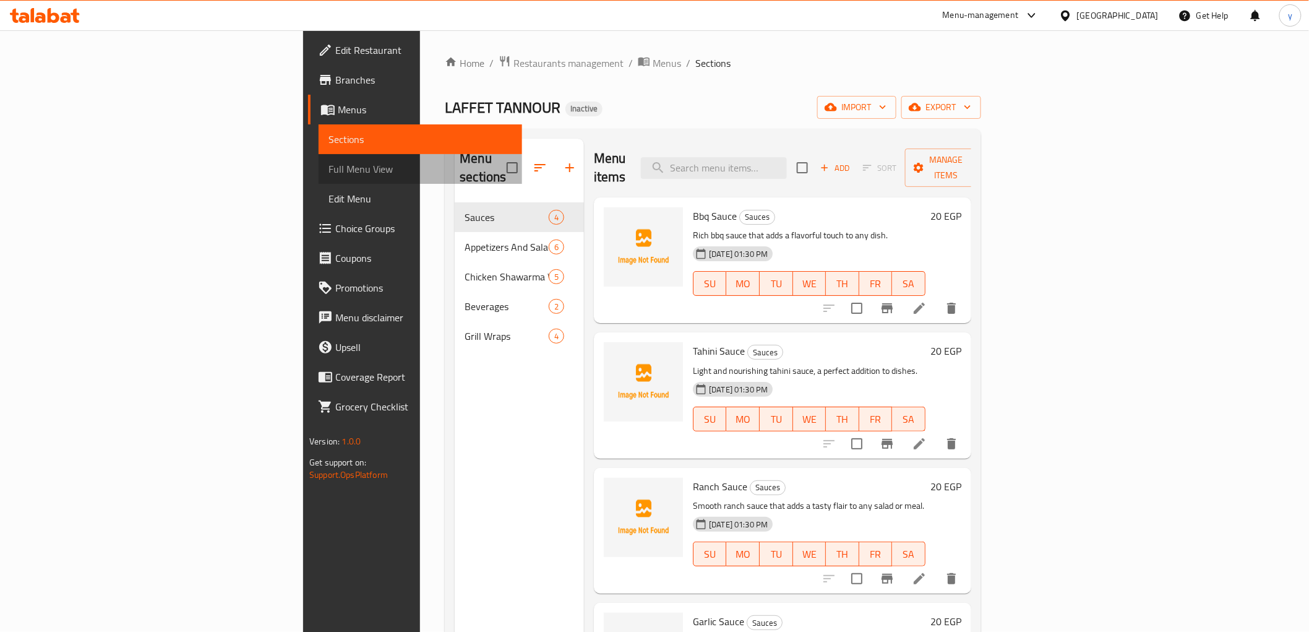
click at [328, 176] on span "Full Menu View" at bounding box center [419, 168] width 183 height 15
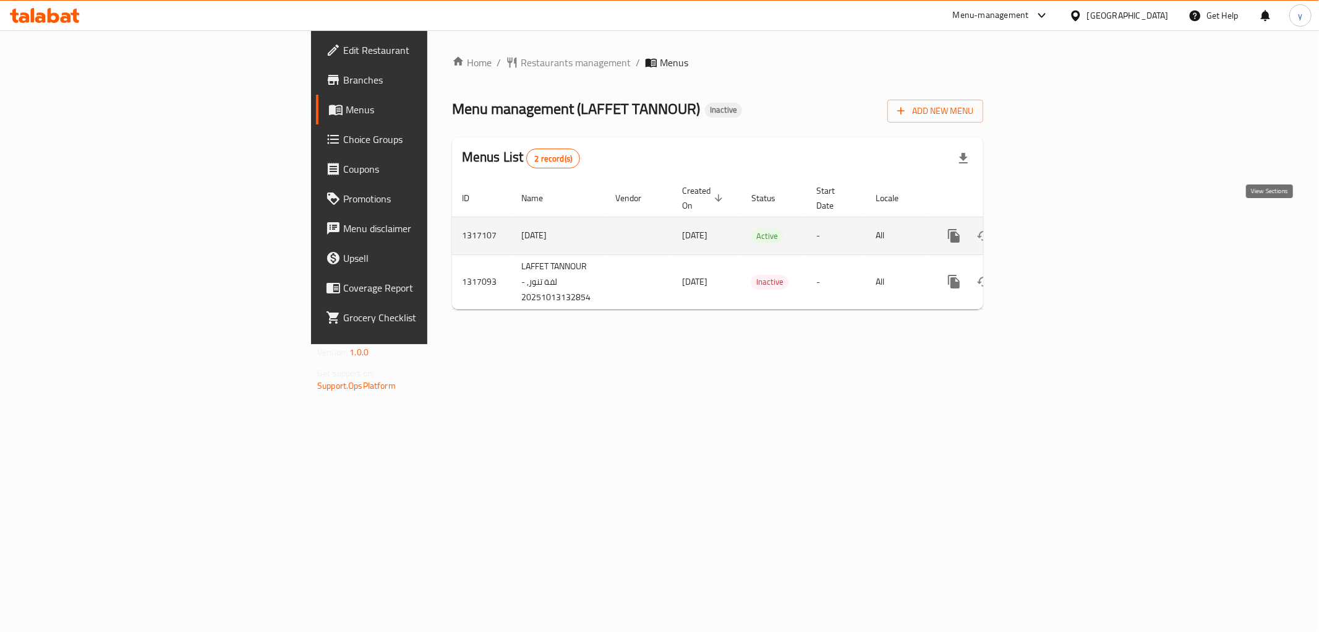
click at [1051, 229] on icon "enhanced table" at bounding box center [1043, 235] width 15 height 15
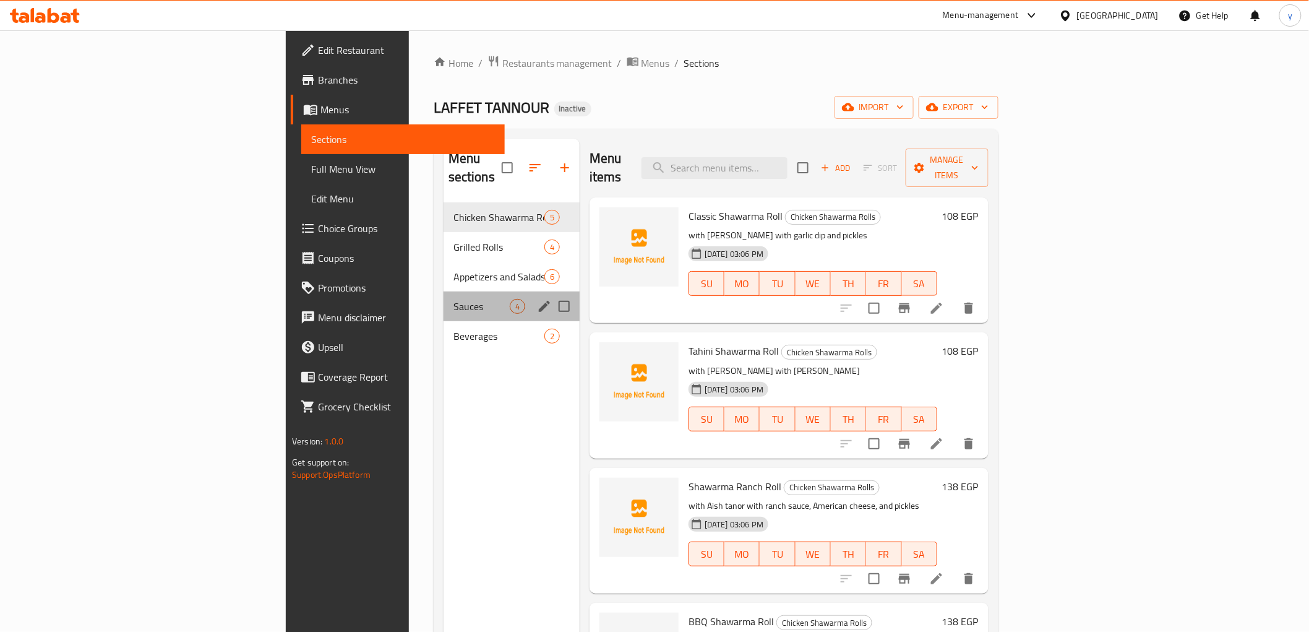
click at [444, 295] on div "Sauces 4" at bounding box center [512, 306] width 136 height 30
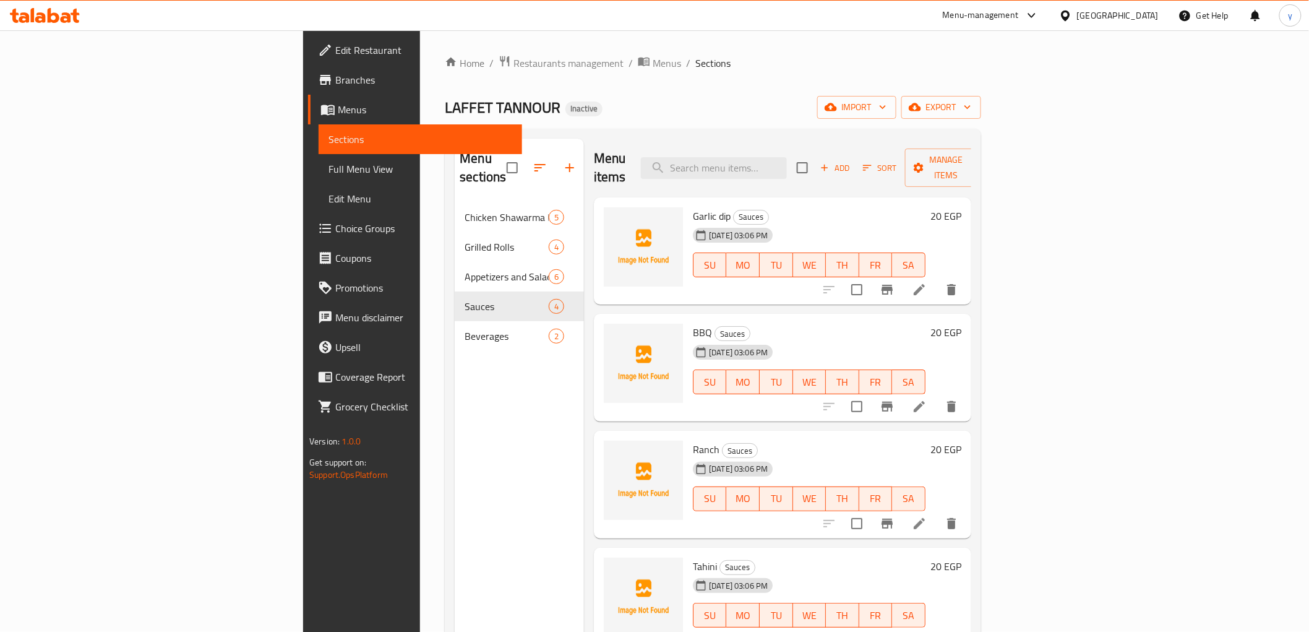
click at [937, 278] on li at bounding box center [919, 289] width 35 height 22
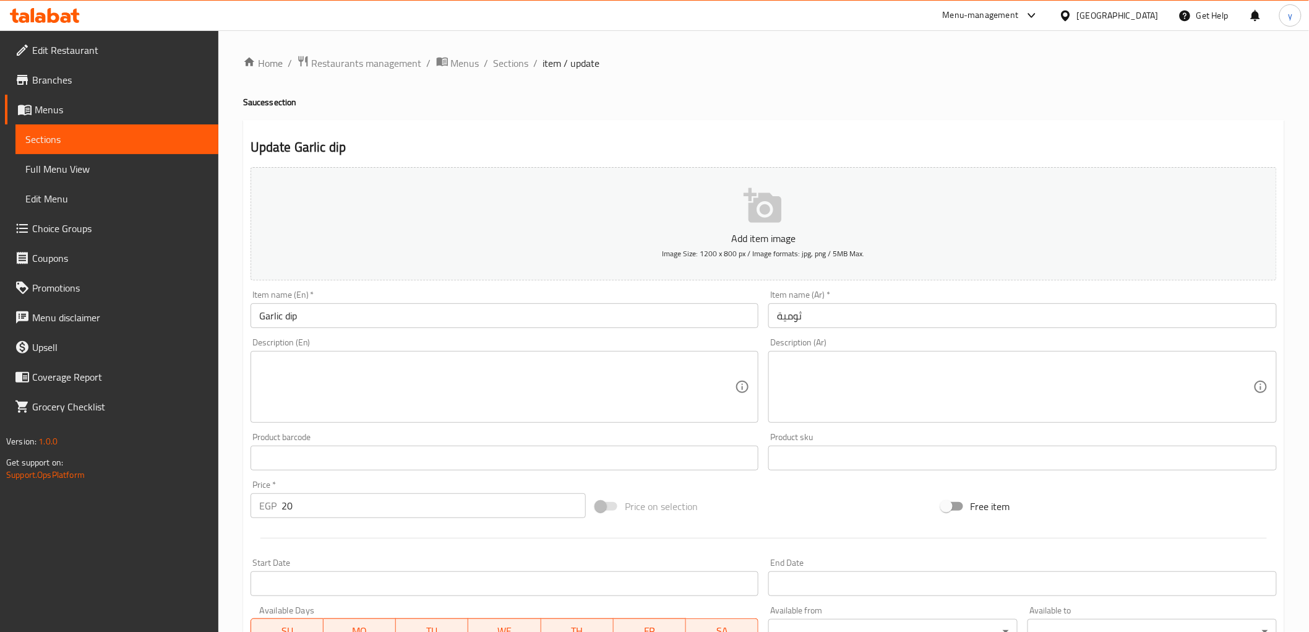
click at [288, 314] on input "Garlic dip" at bounding box center [505, 315] width 508 height 25
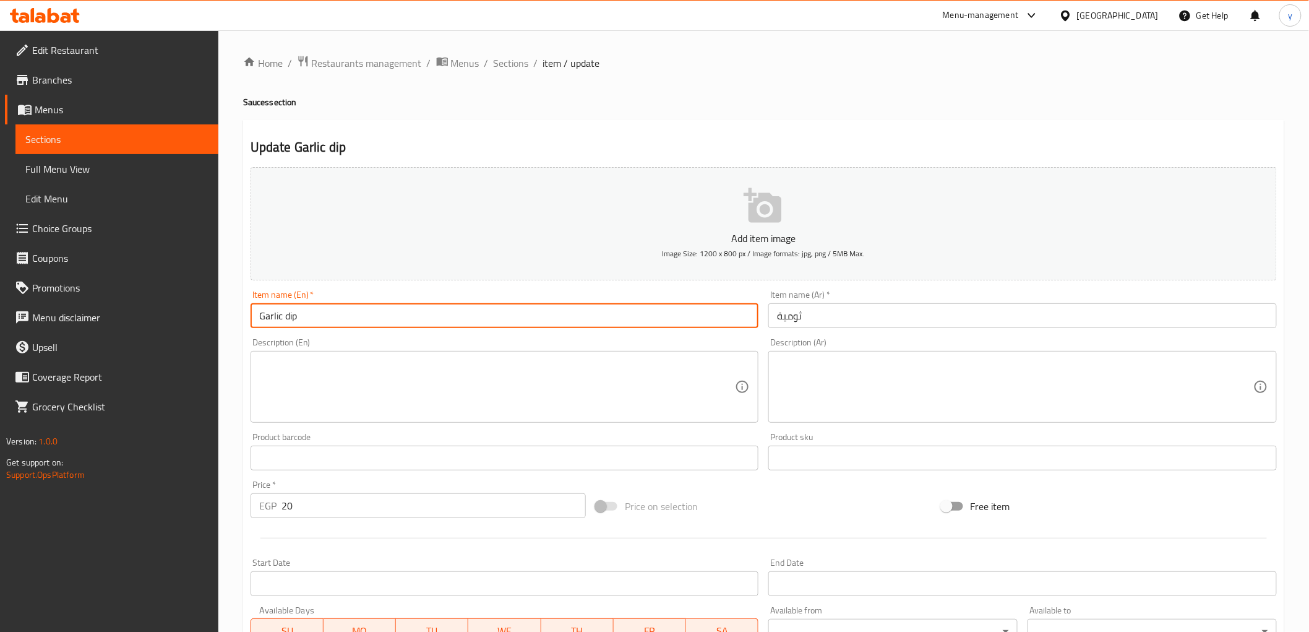
click at [288, 314] on input "Garlic dip" at bounding box center [505, 315] width 508 height 25
click at [56, 110] on span "Menus" at bounding box center [122, 109] width 174 height 15
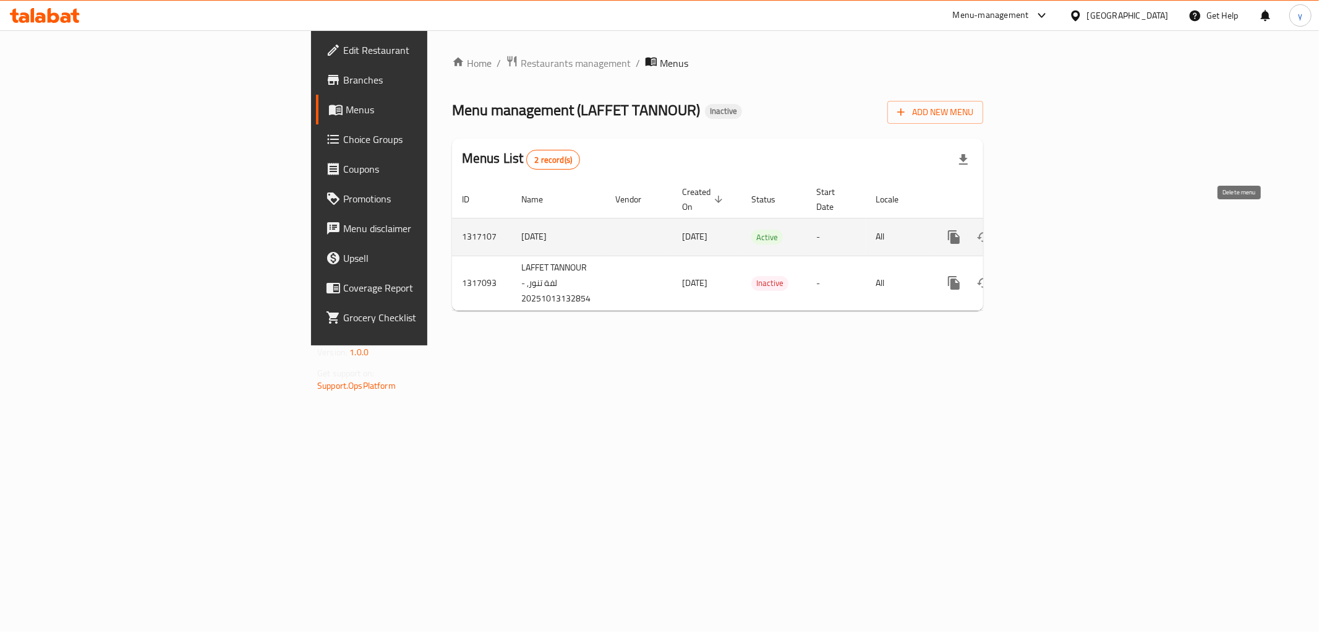
click at [1021, 229] on icon "enhanced table" at bounding box center [1013, 236] width 15 height 15
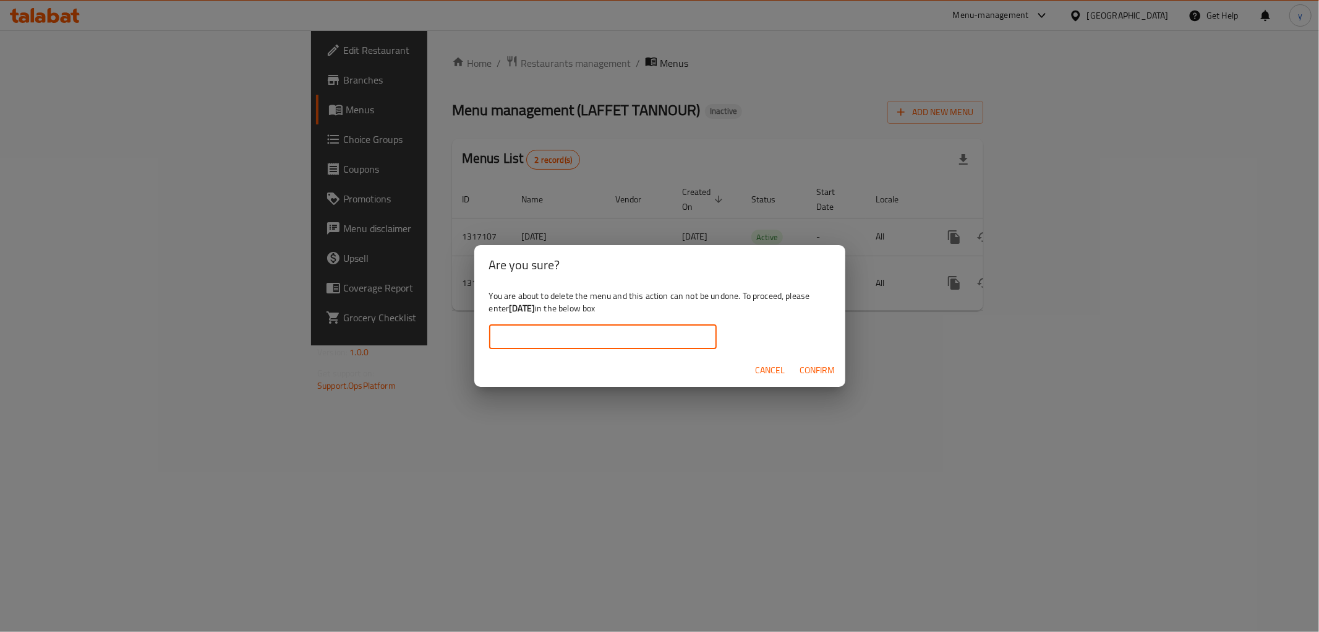
click at [548, 328] on input "text" at bounding box center [603, 336] width 228 height 25
type input "[DATE]"
click at [820, 375] on span "Confirm" at bounding box center [817, 369] width 35 height 15
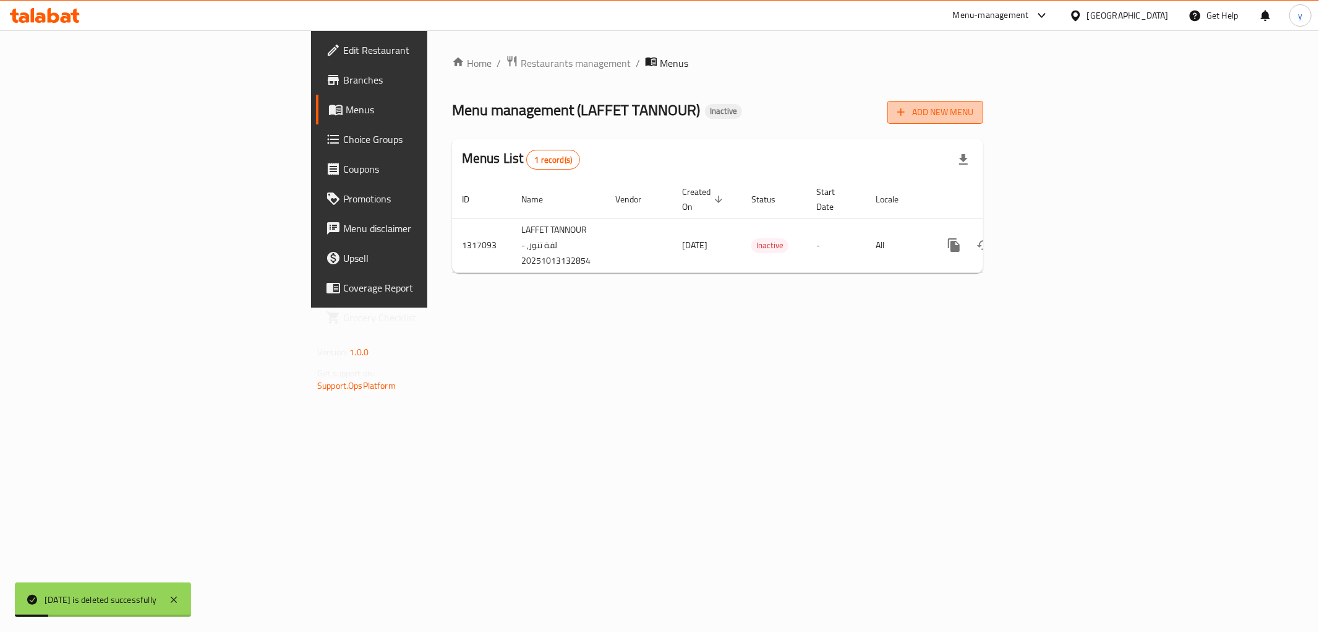
click at [974, 112] on span "Add New Menu" at bounding box center [936, 112] width 76 height 15
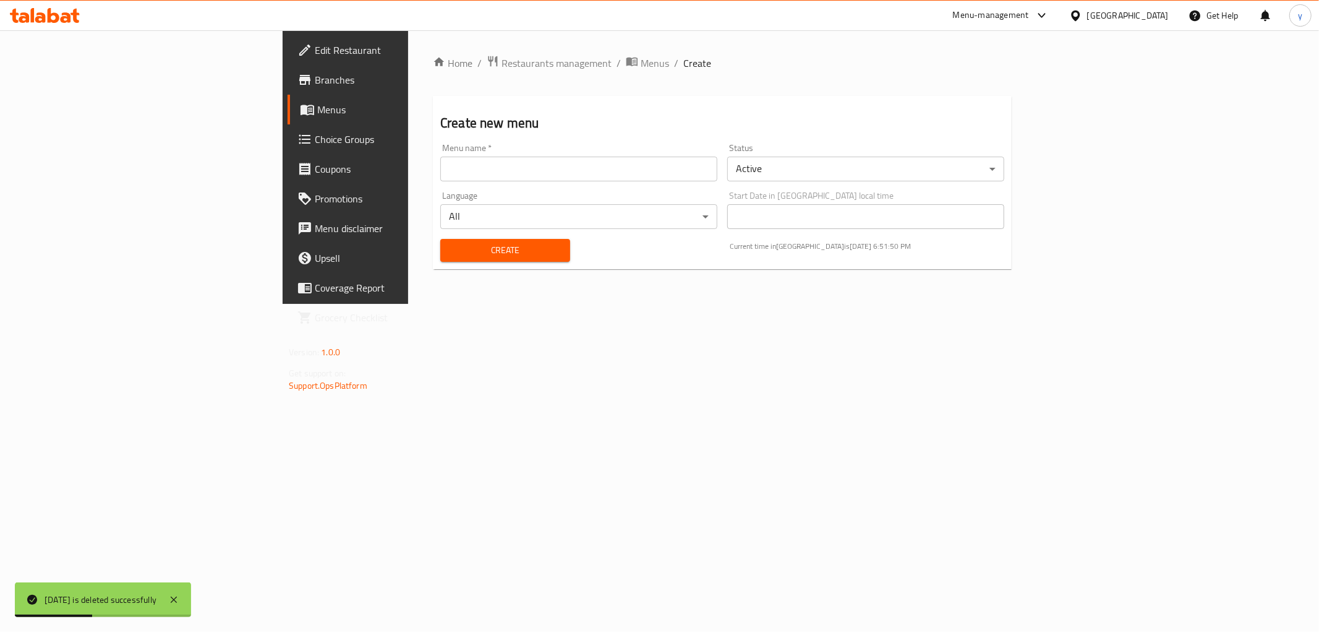
click at [598, 181] on input "text" at bounding box center [578, 169] width 277 height 25
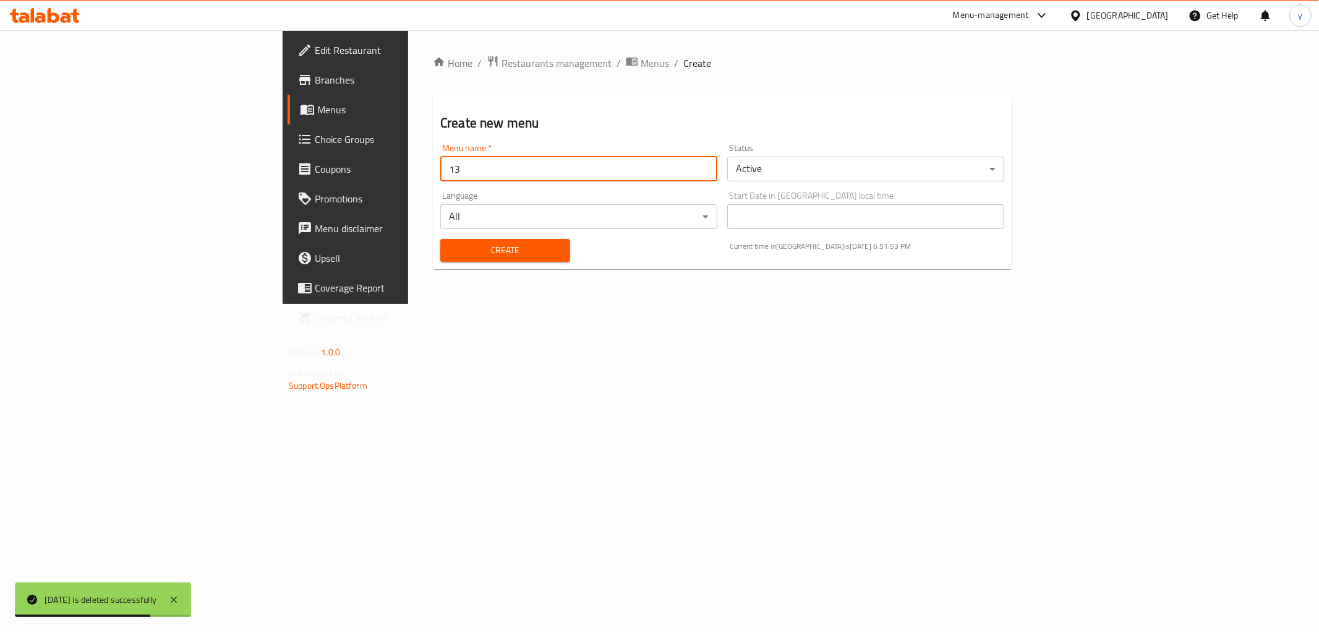
type input "[DATE]"
click at [450, 254] on span "Create" at bounding box center [505, 249] width 110 height 15
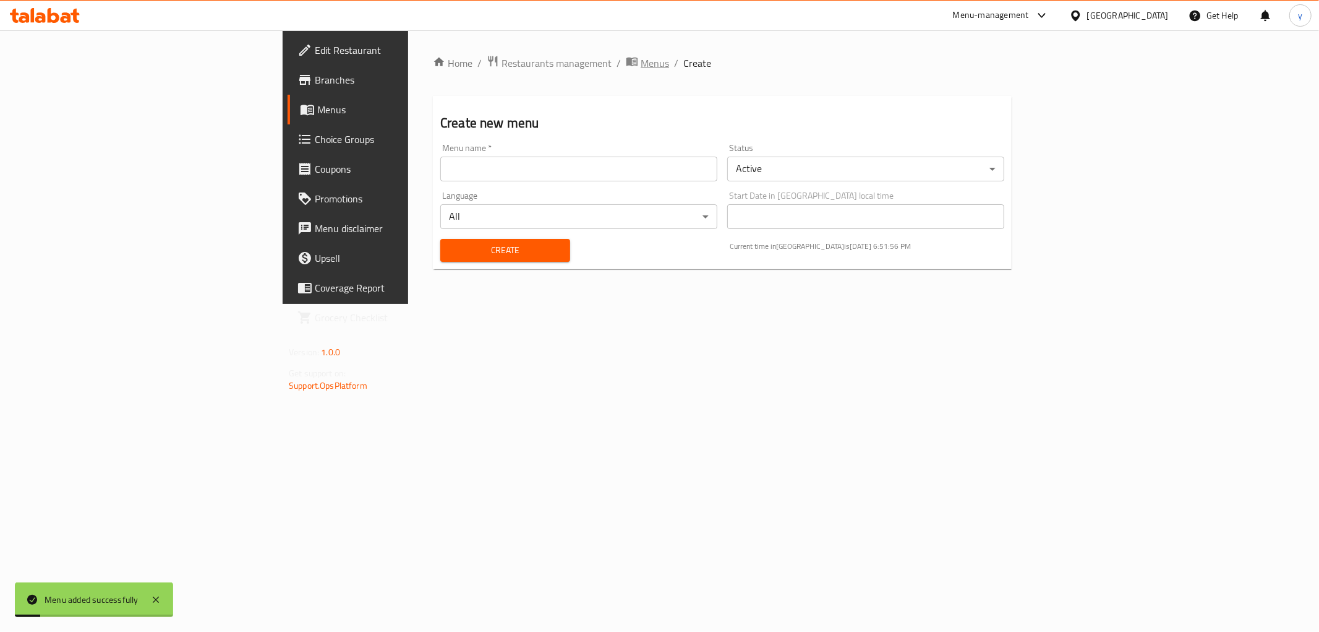
click at [627, 58] on icon "breadcrumb" at bounding box center [632, 62] width 11 height 9
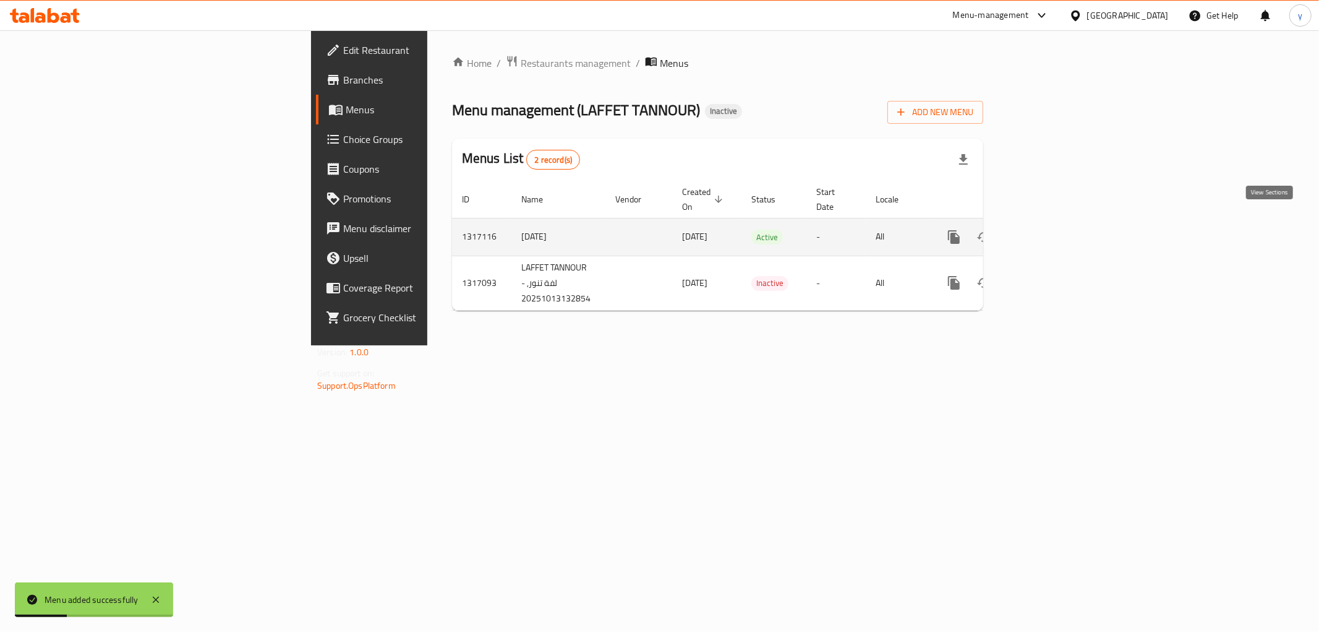
click at [1049, 231] on icon "enhanced table" at bounding box center [1043, 236] width 11 height 11
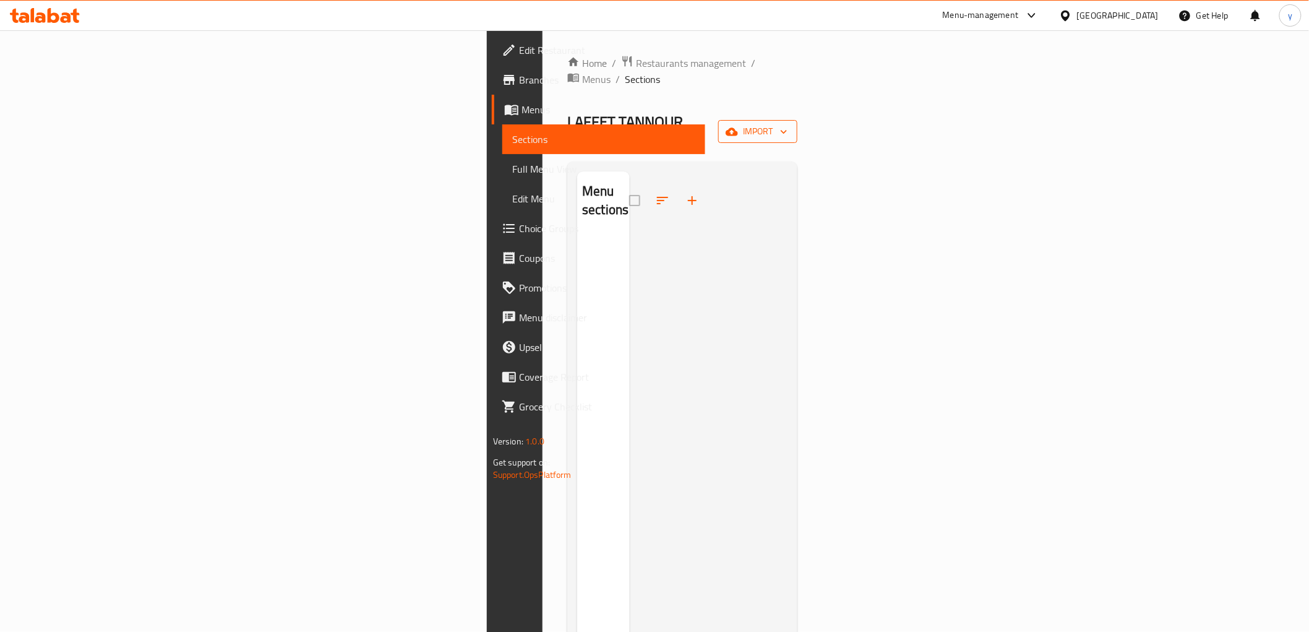
click at [797, 120] on button "import" at bounding box center [757, 131] width 79 height 23
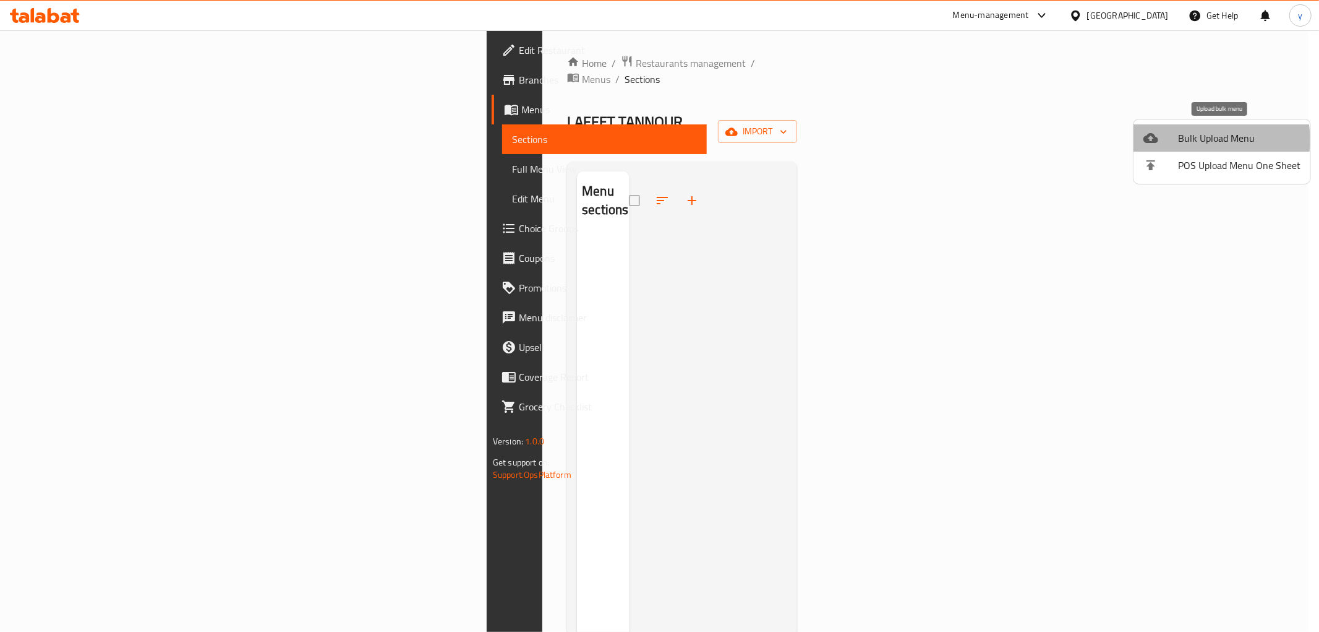
click at [1202, 140] on span "Bulk Upload Menu" at bounding box center [1239, 138] width 122 height 15
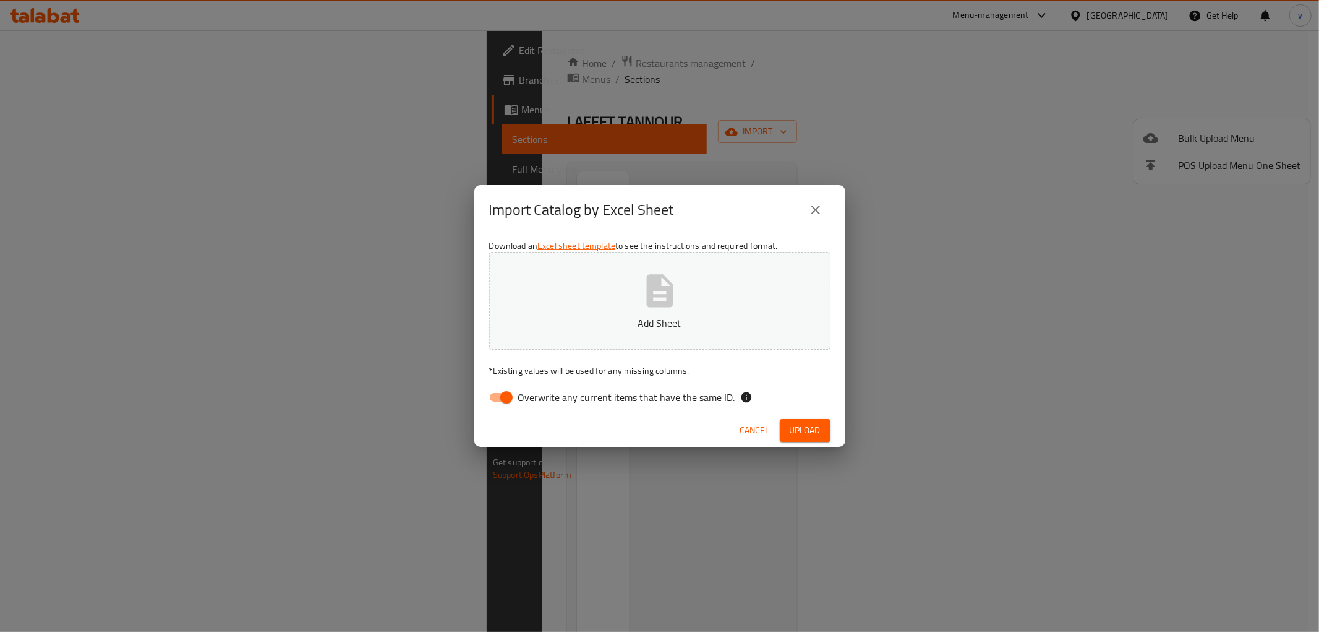
click at [505, 396] on input "Overwrite any current items that have the same ID." at bounding box center [506, 397] width 71 height 24
checkbox input "false"
click at [809, 424] on span "Upload" at bounding box center [805, 429] width 31 height 15
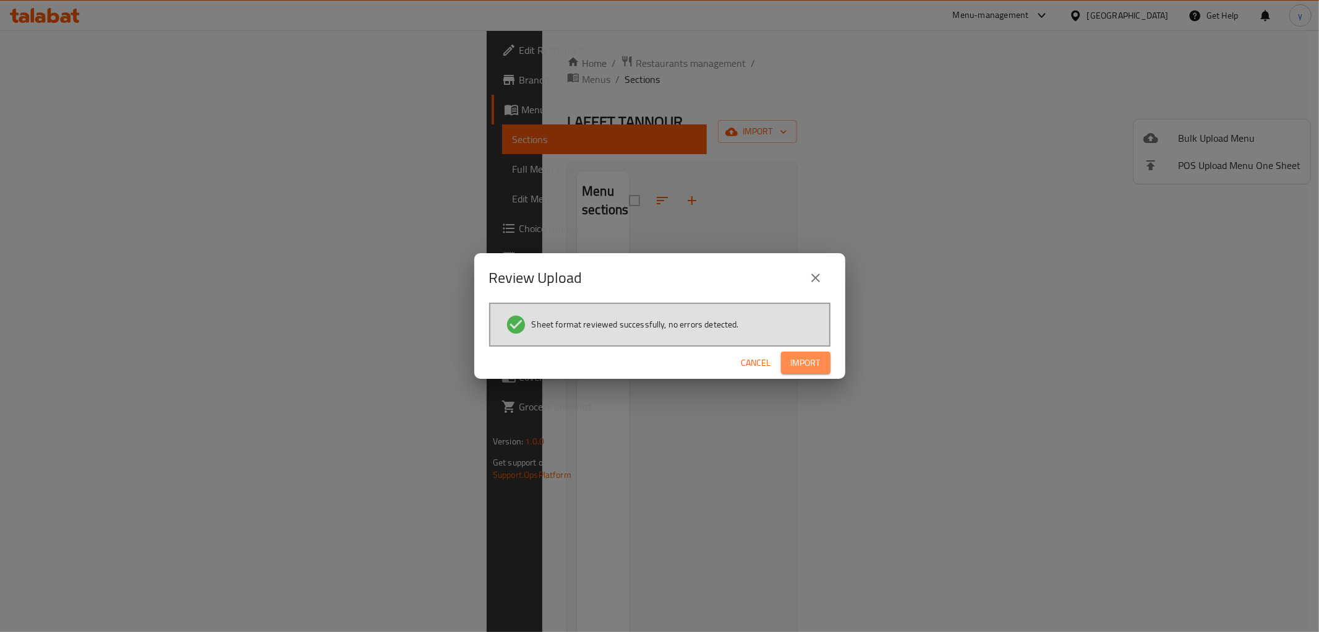
click at [814, 363] on span "Import" at bounding box center [806, 362] width 30 height 15
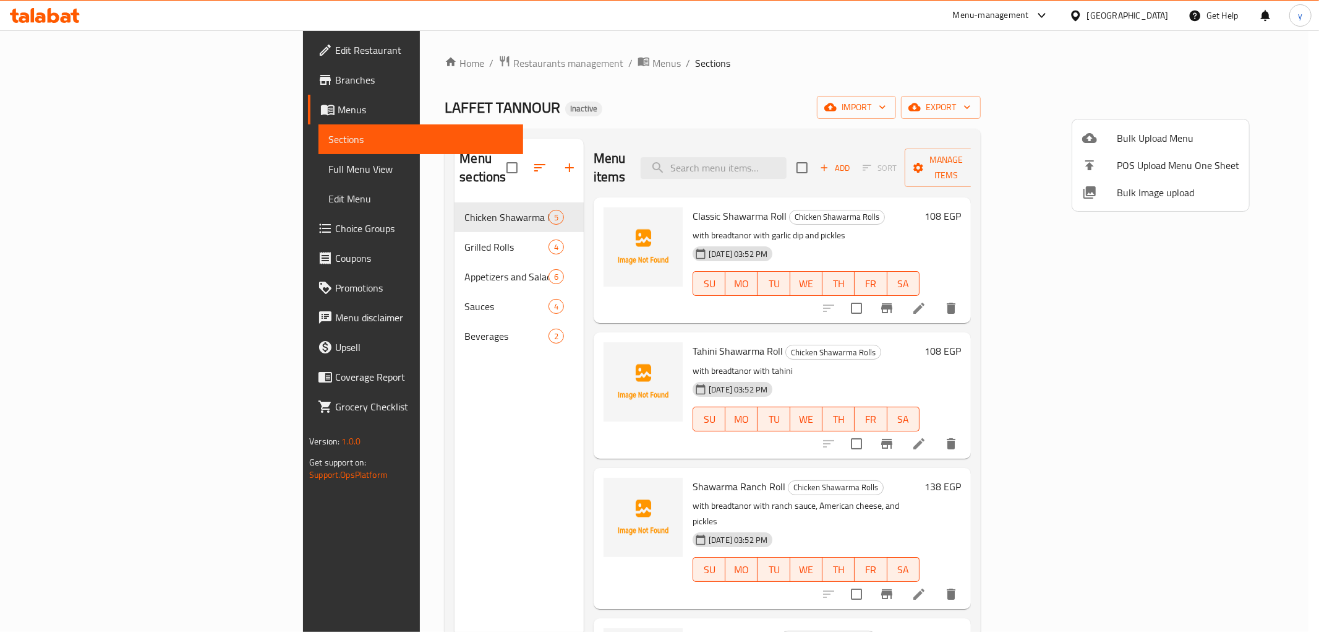
click at [294, 282] on div at bounding box center [659, 316] width 1319 height 632
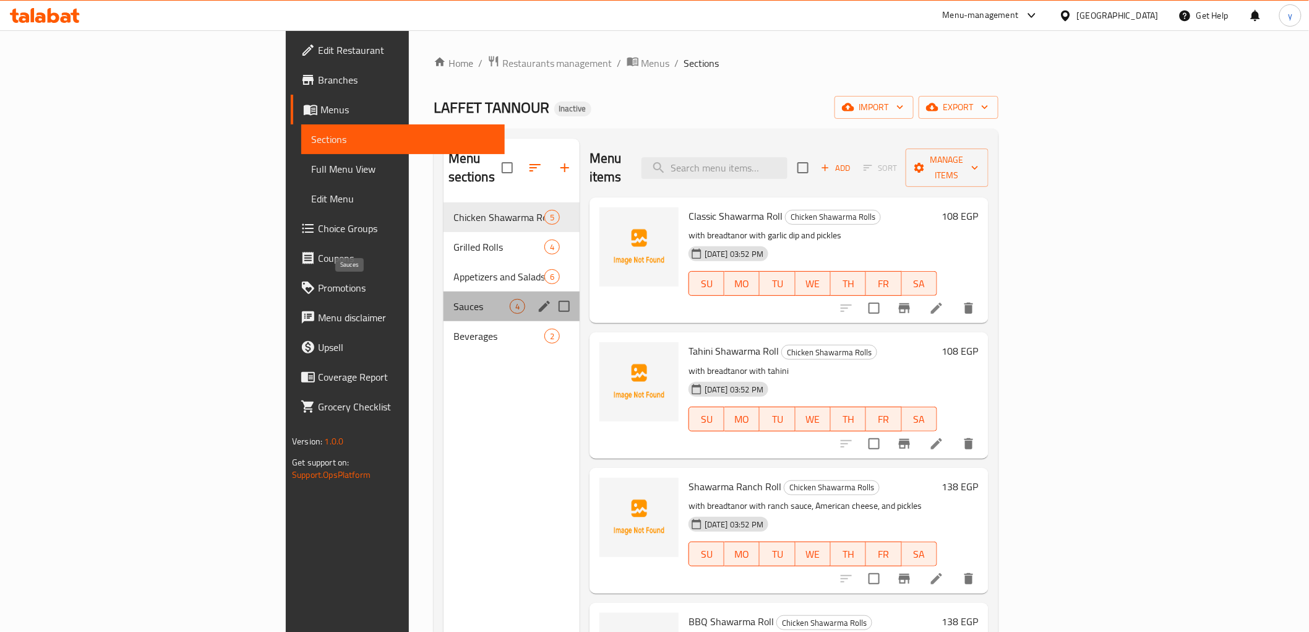
click at [453, 299] on span "Sauces" at bounding box center [481, 306] width 56 height 15
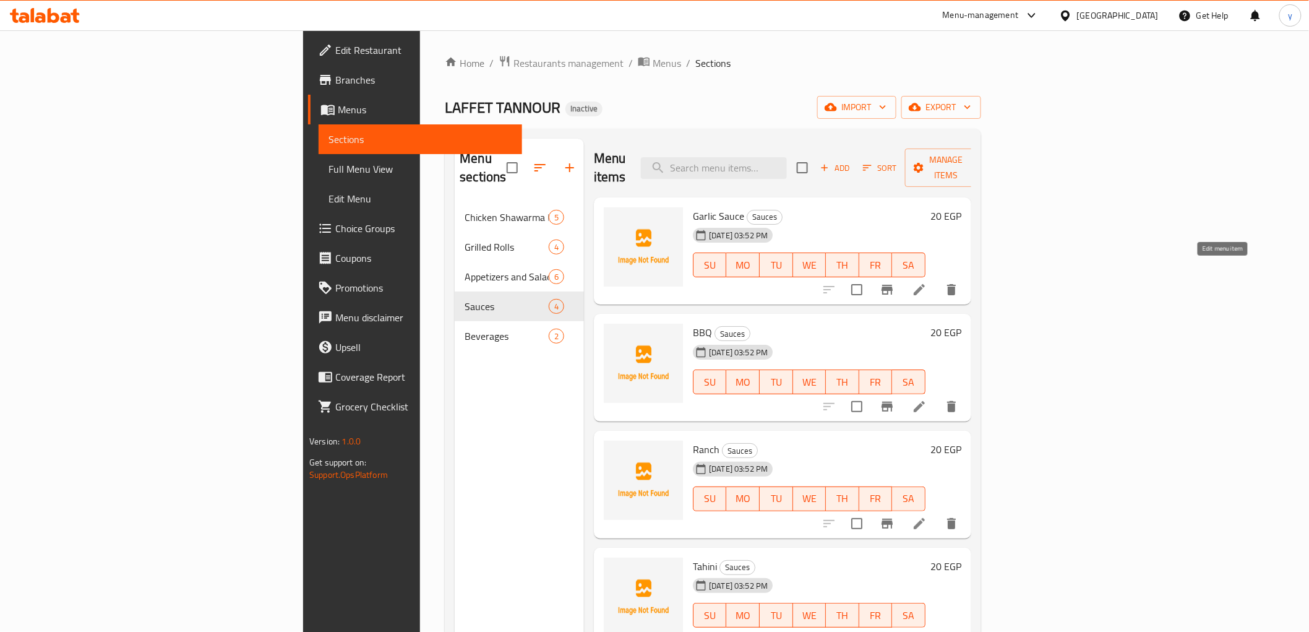
click at [927, 282] on icon at bounding box center [919, 289] width 15 height 15
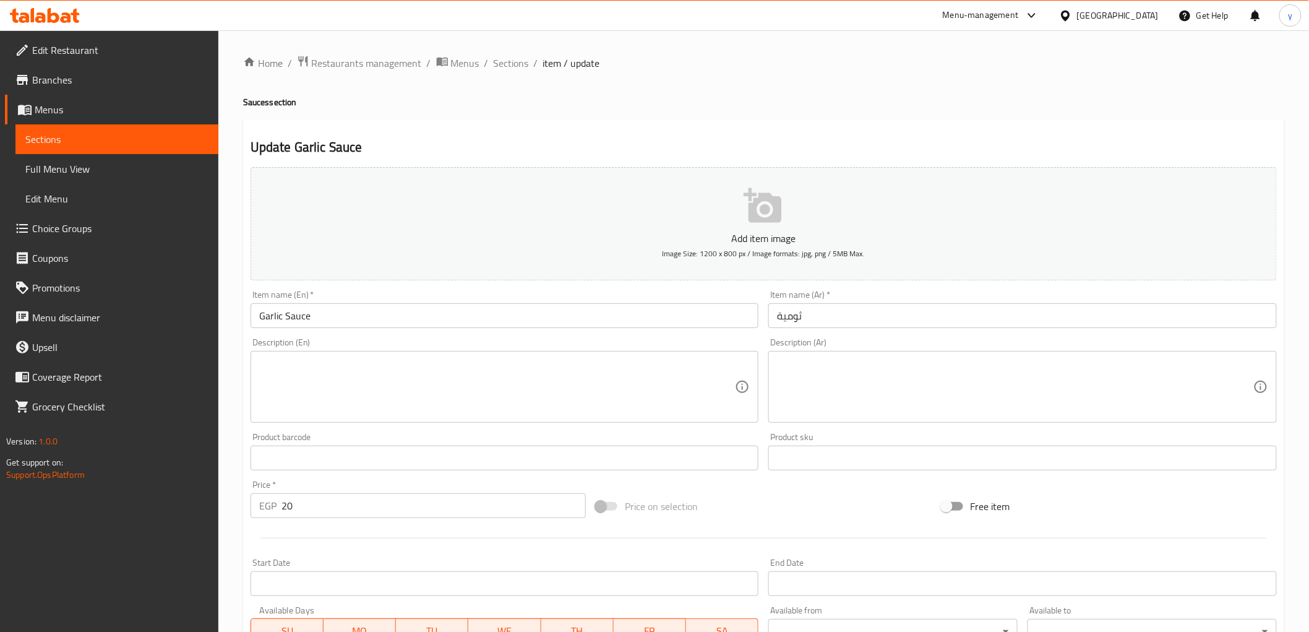
click at [294, 320] on input "Garlic Sauce" at bounding box center [505, 315] width 508 height 25
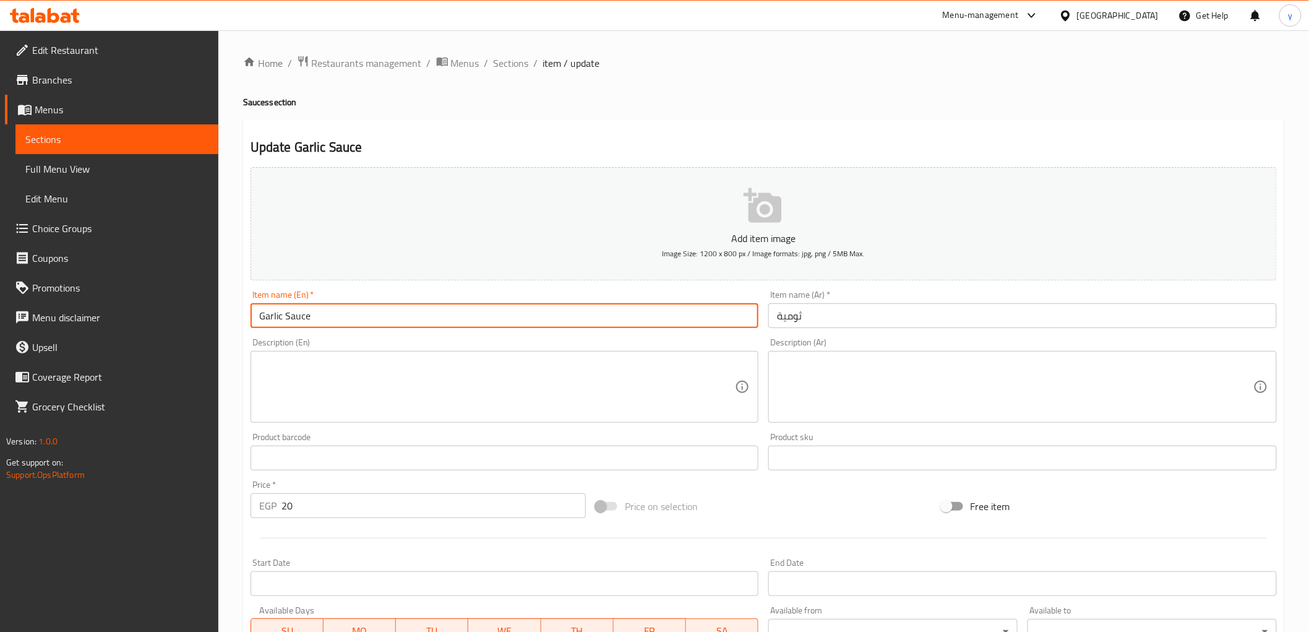
click at [294, 320] on input "Garlic Sauce" at bounding box center [505, 315] width 508 height 25
paste input "dip"
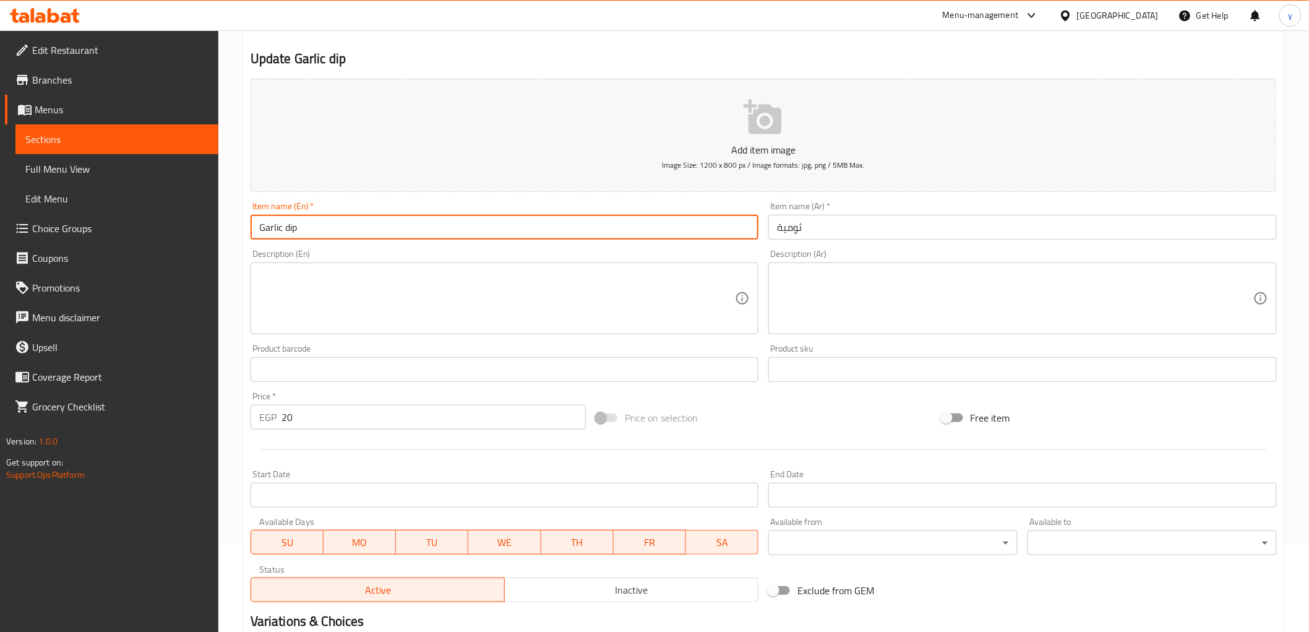
scroll to position [240, 0]
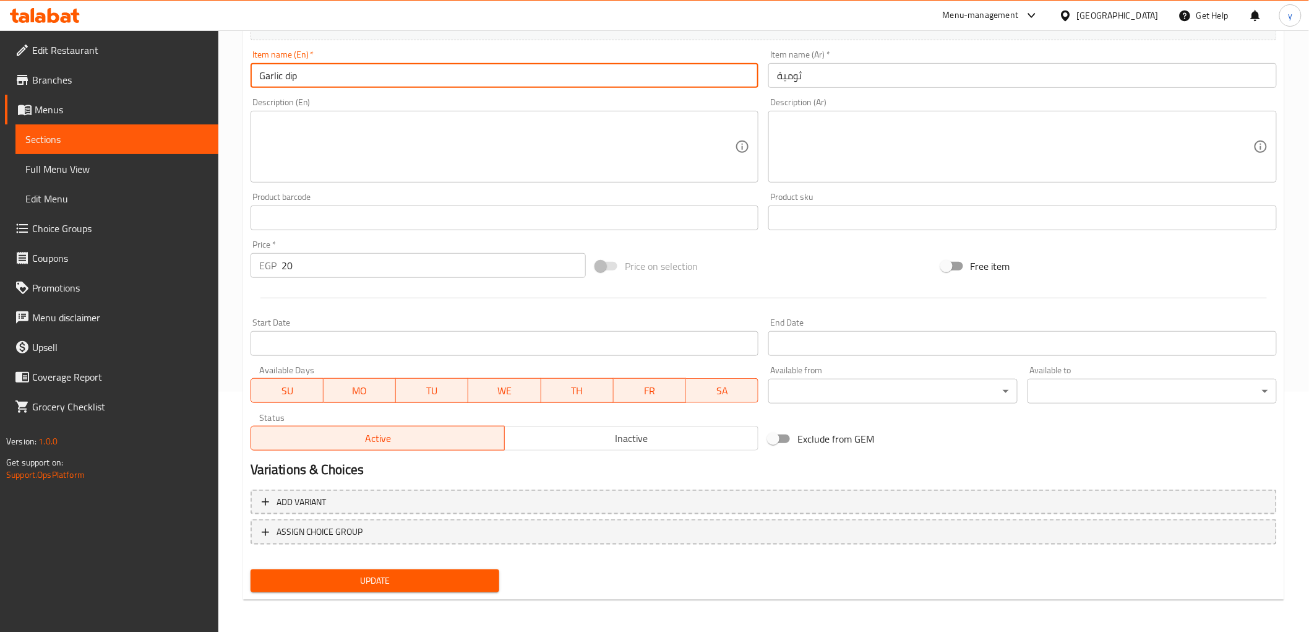
type input "Garlic dip"
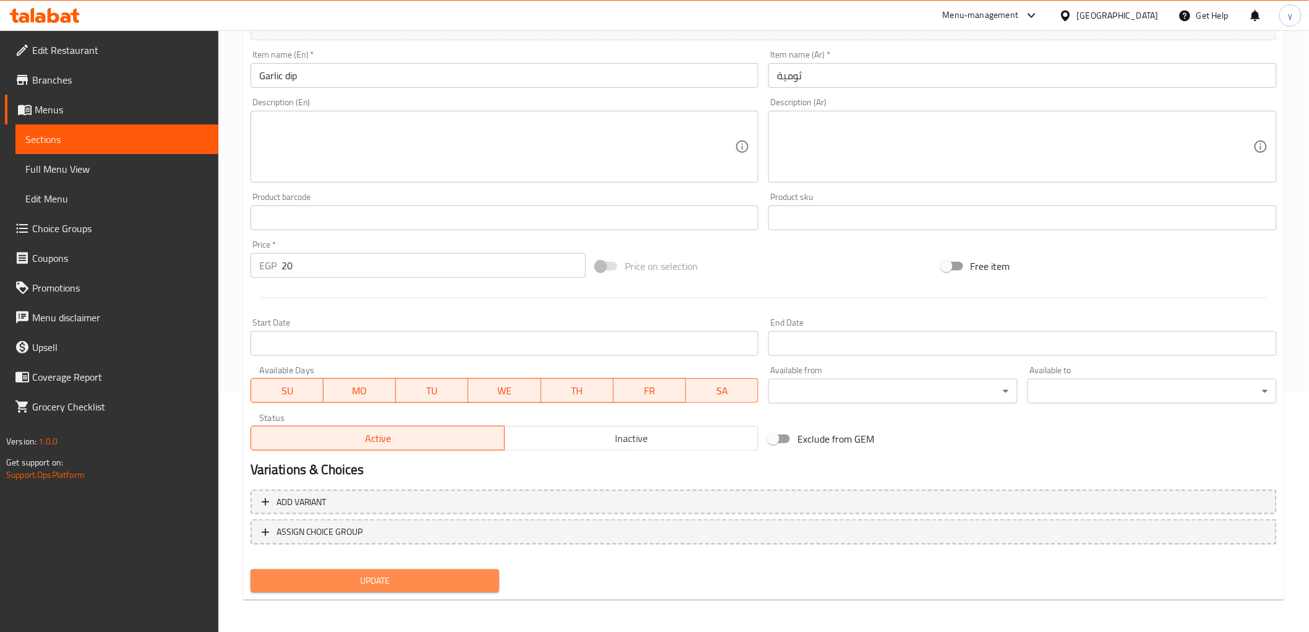
click at [418, 573] on span "Update" at bounding box center [374, 580] width 229 height 15
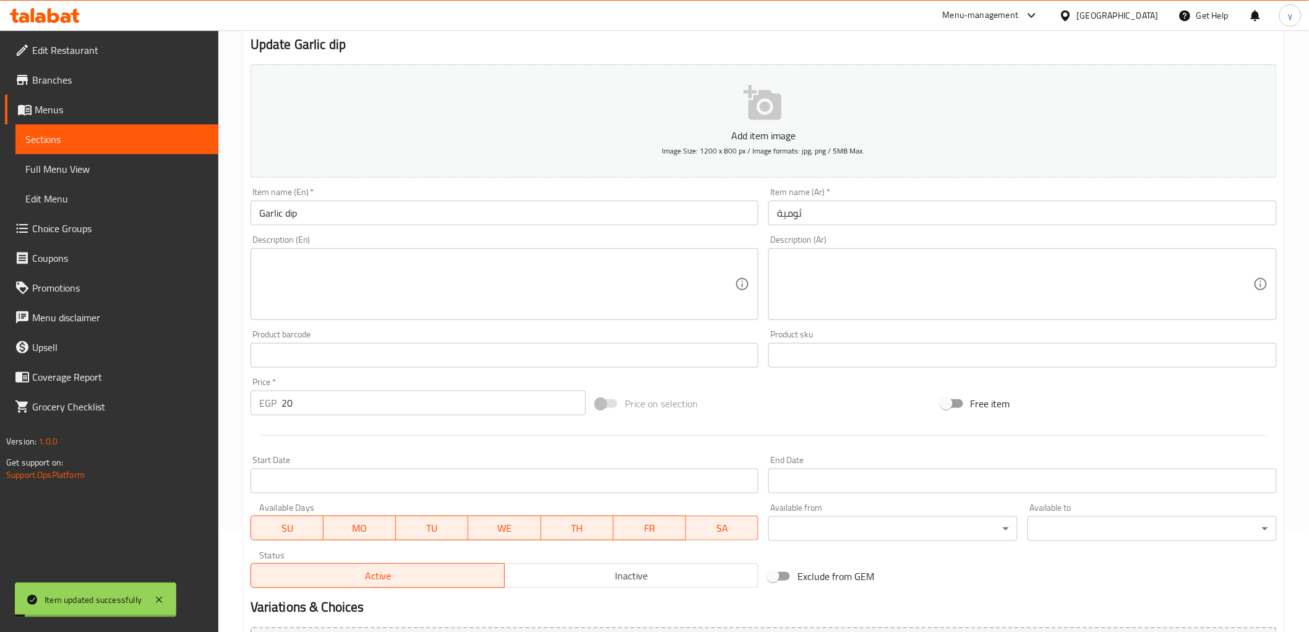
scroll to position [0, 0]
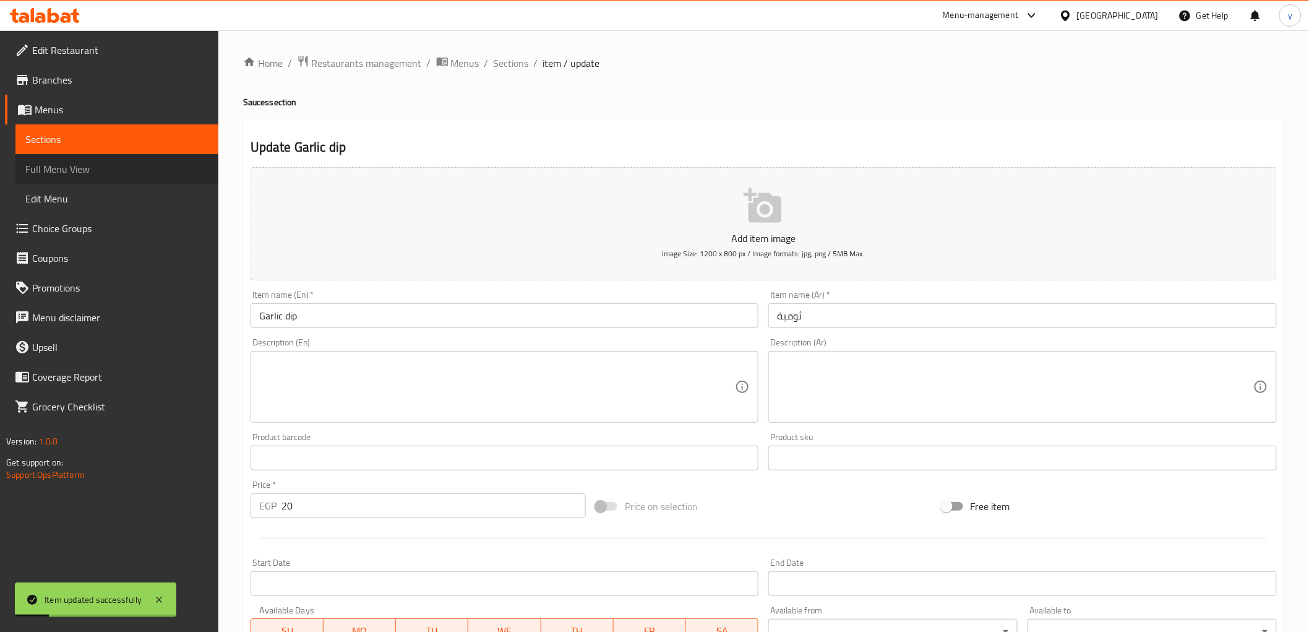
click at [75, 165] on span "Full Menu View" at bounding box center [116, 168] width 183 height 15
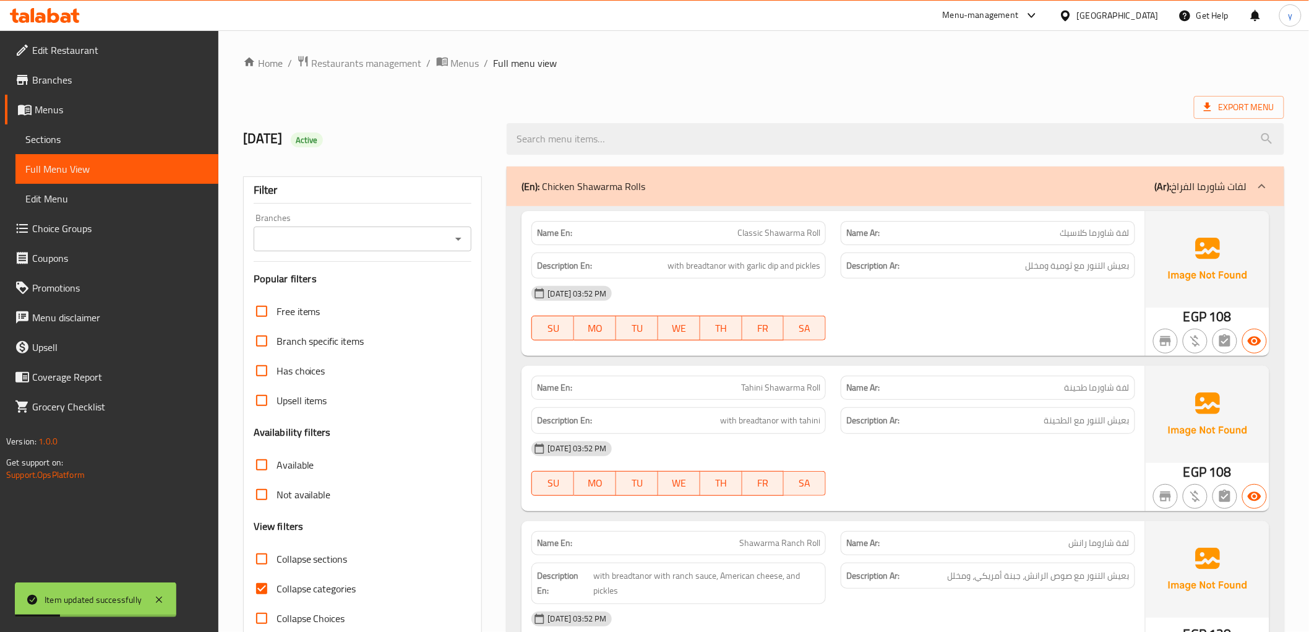
scroll to position [275, 0]
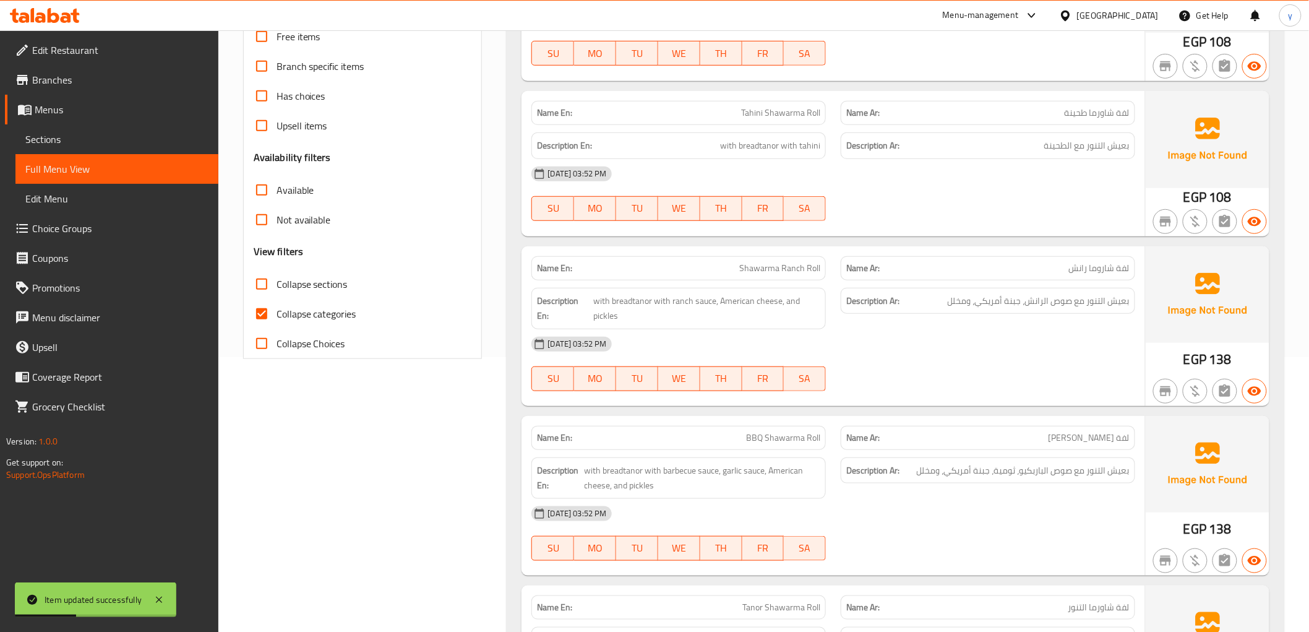
click at [267, 311] on input "Collapse categories" at bounding box center [262, 314] width 30 height 30
checkbox input "false"
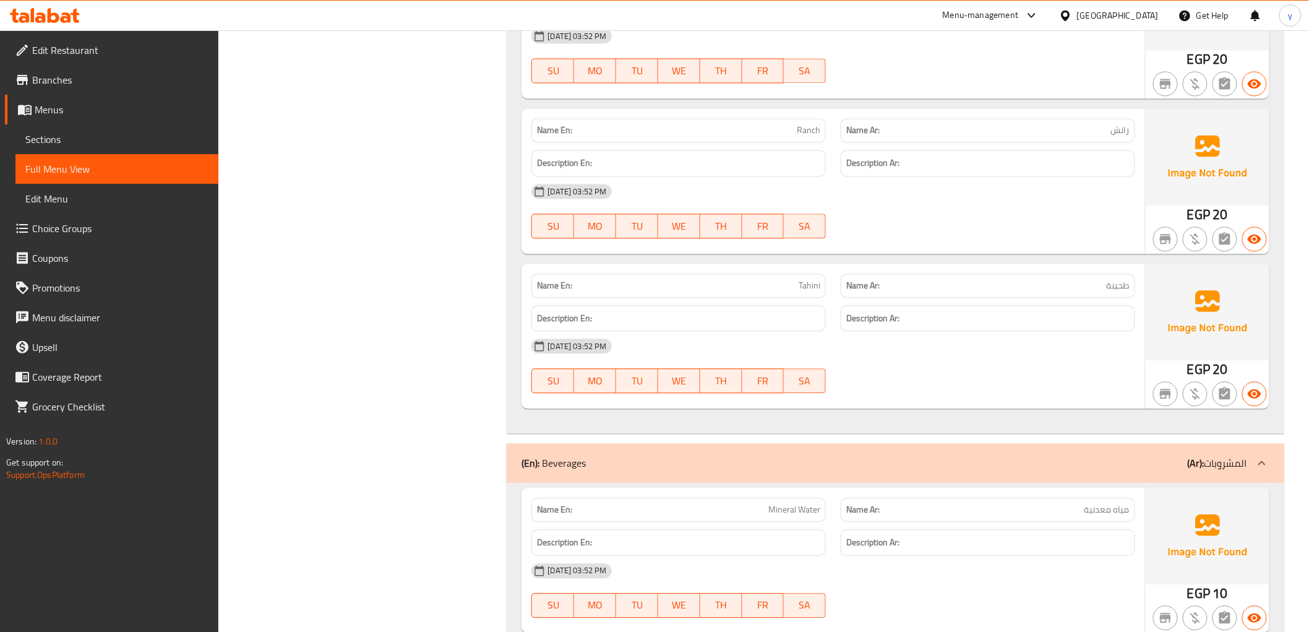
scroll to position [3207, 0]
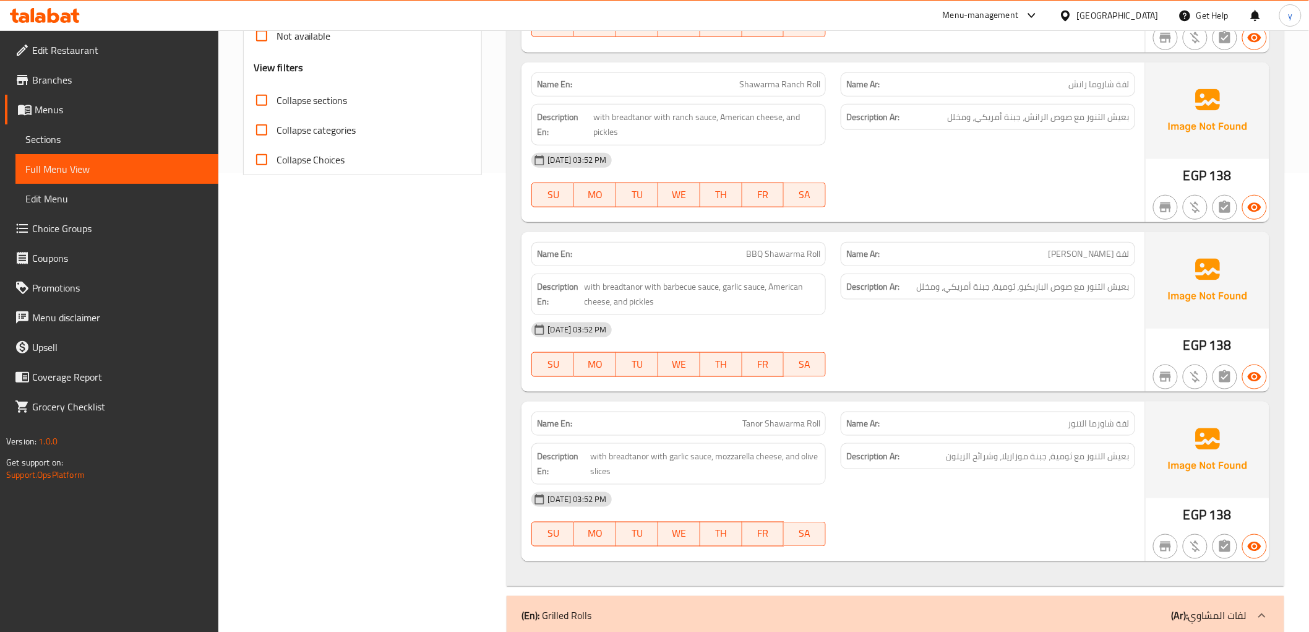
scroll to position [0, 0]
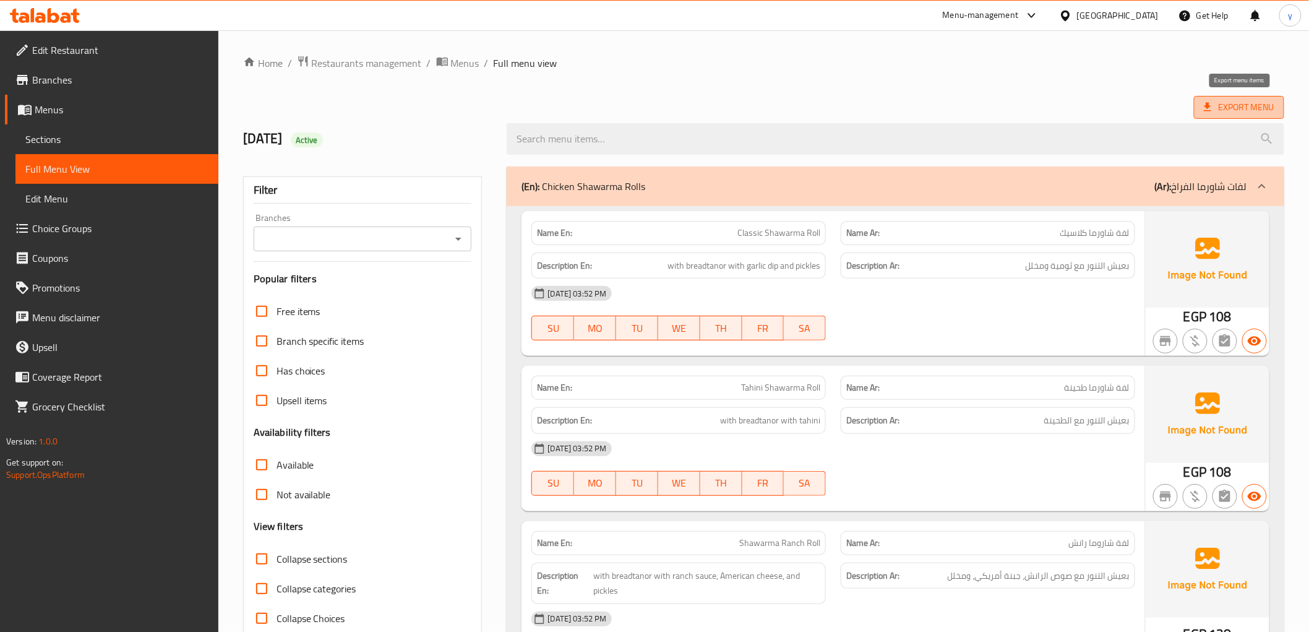
click at [1235, 104] on span "Export Menu" at bounding box center [1239, 107] width 71 height 15
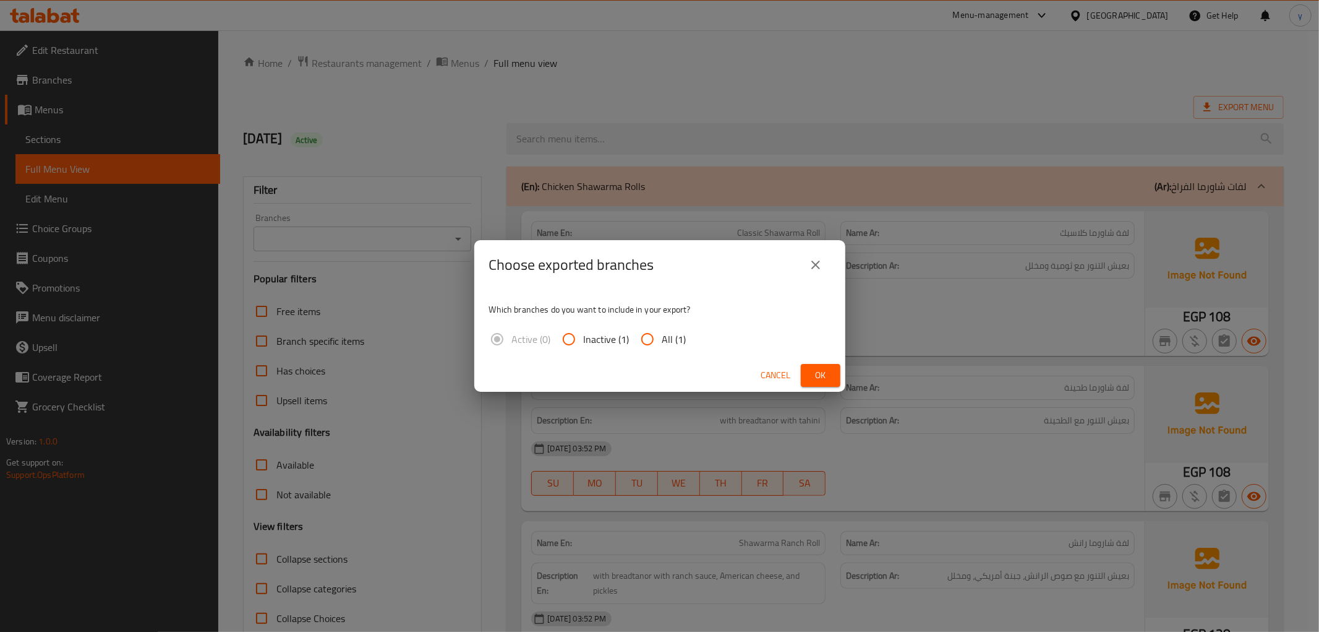
click at [653, 339] on input "All (1)" at bounding box center [648, 339] width 30 height 30
radio input "true"
click at [823, 375] on span "Ok" at bounding box center [821, 374] width 20 height 15
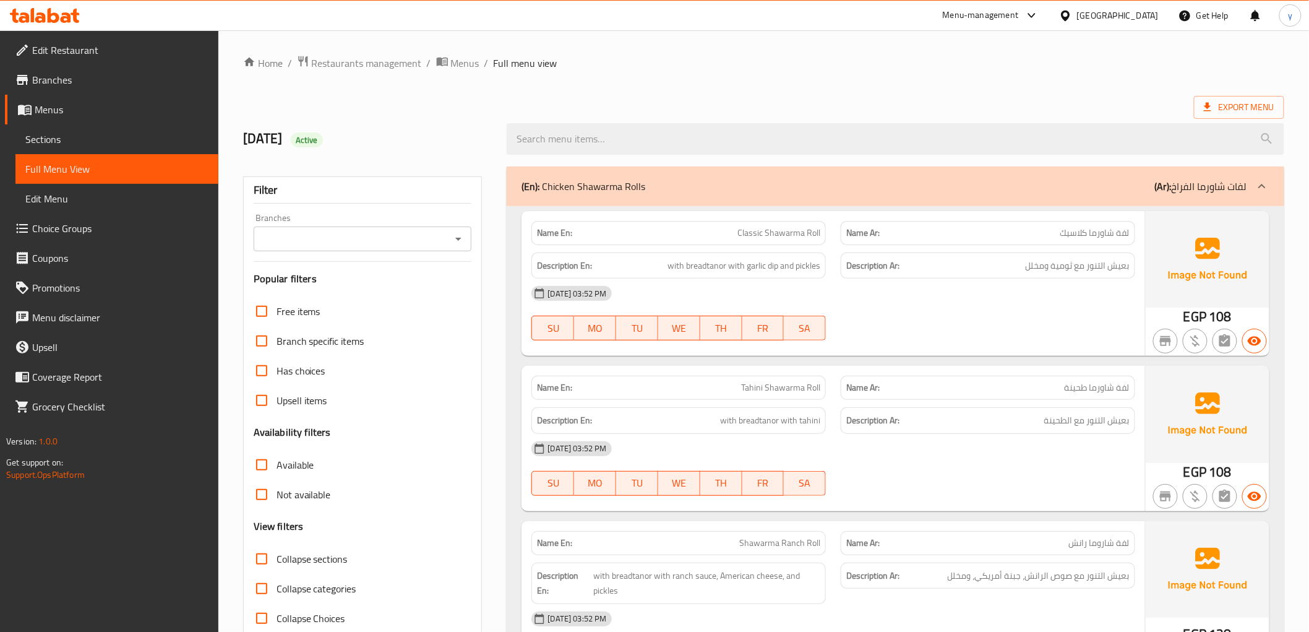
click at [69, 54] on span "Edit Restaurant" at bounding box center [120, 50] width 176 height 15
